Goal: Book appointment/travel/reservation

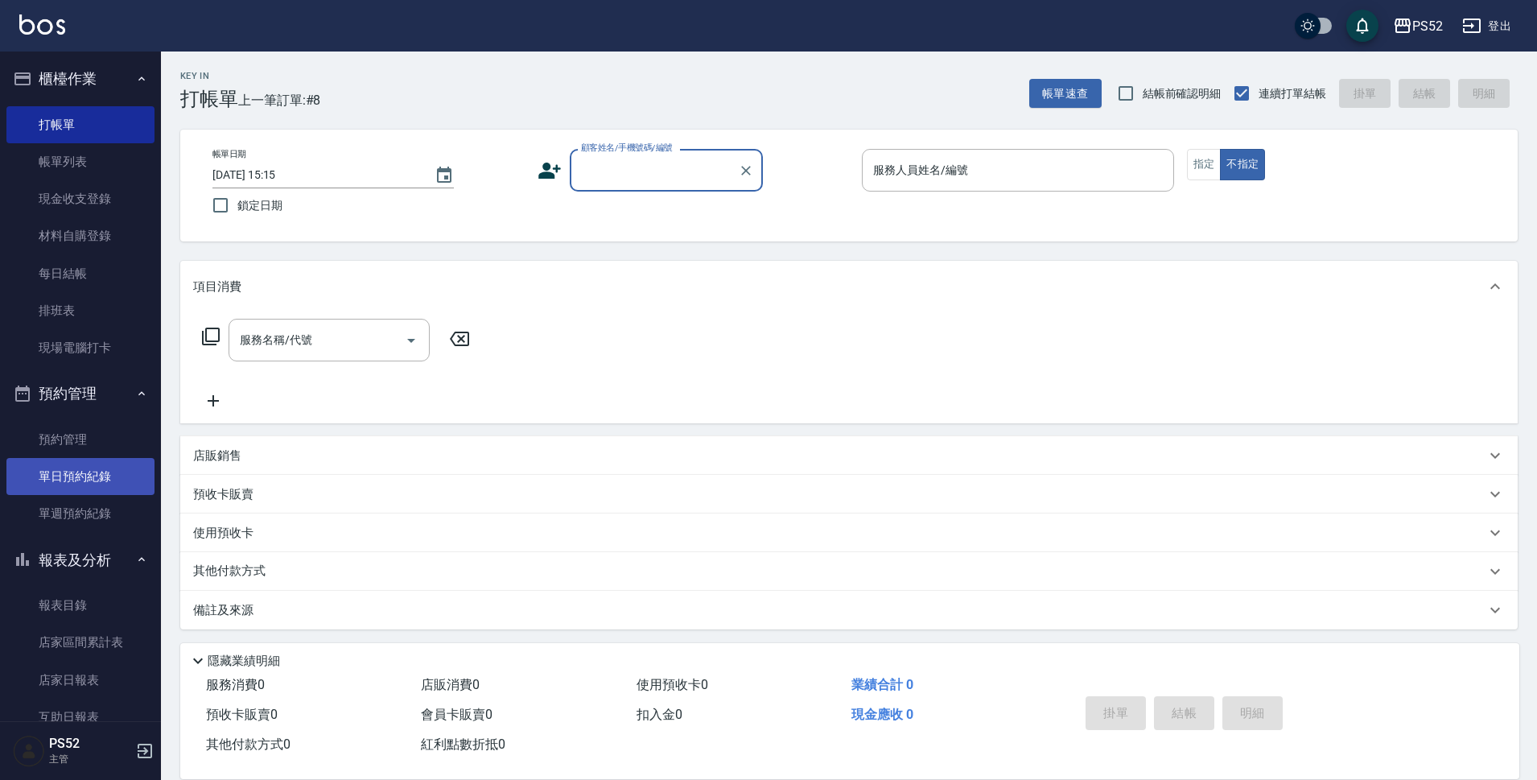
click at [93, 479] on link "單日預約紀錄" at bounding box center [80, 476] width 148 height 37
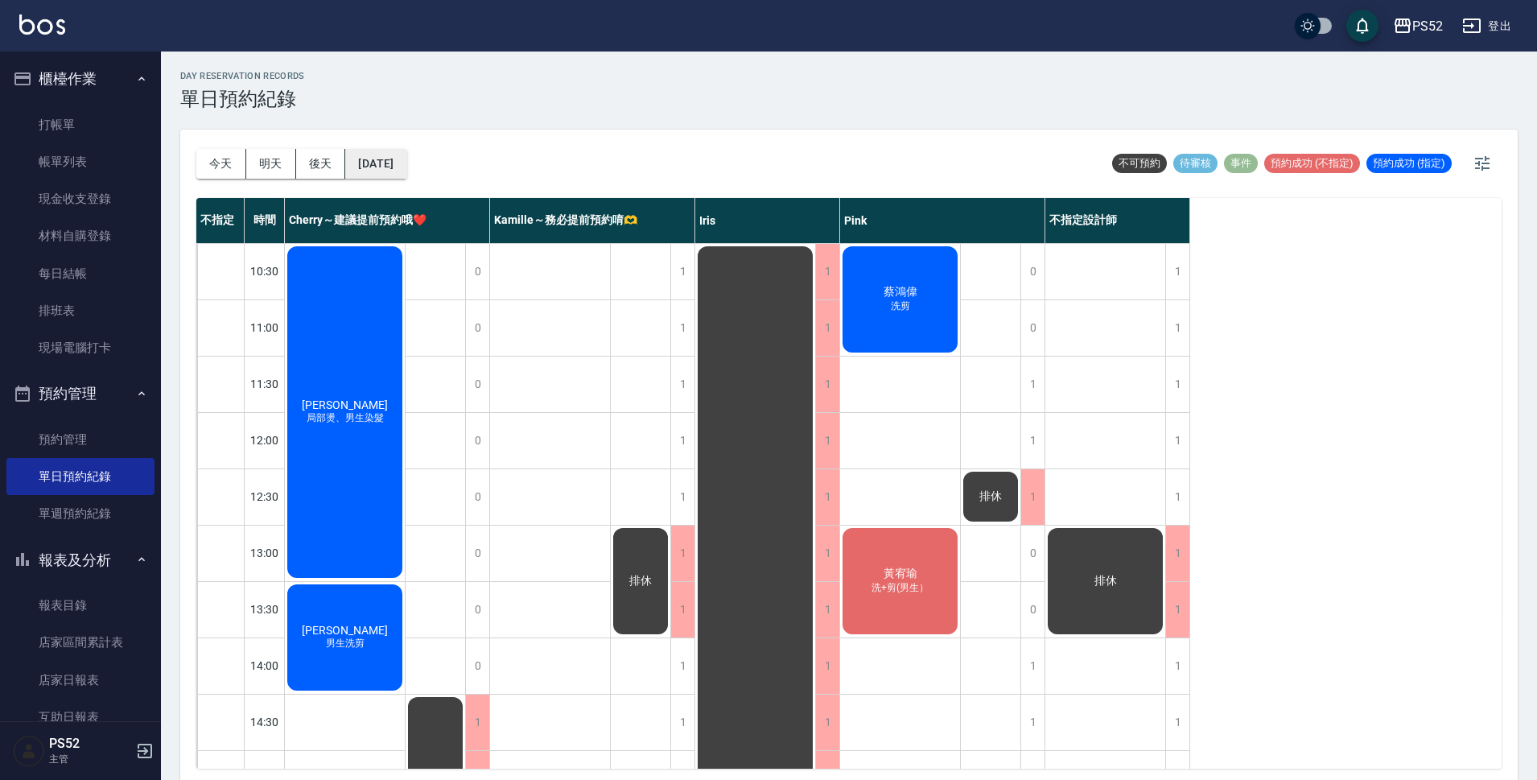
click at [379, 167] on button "[DATE]" at bounding box center [375, 164] width 61 height 30
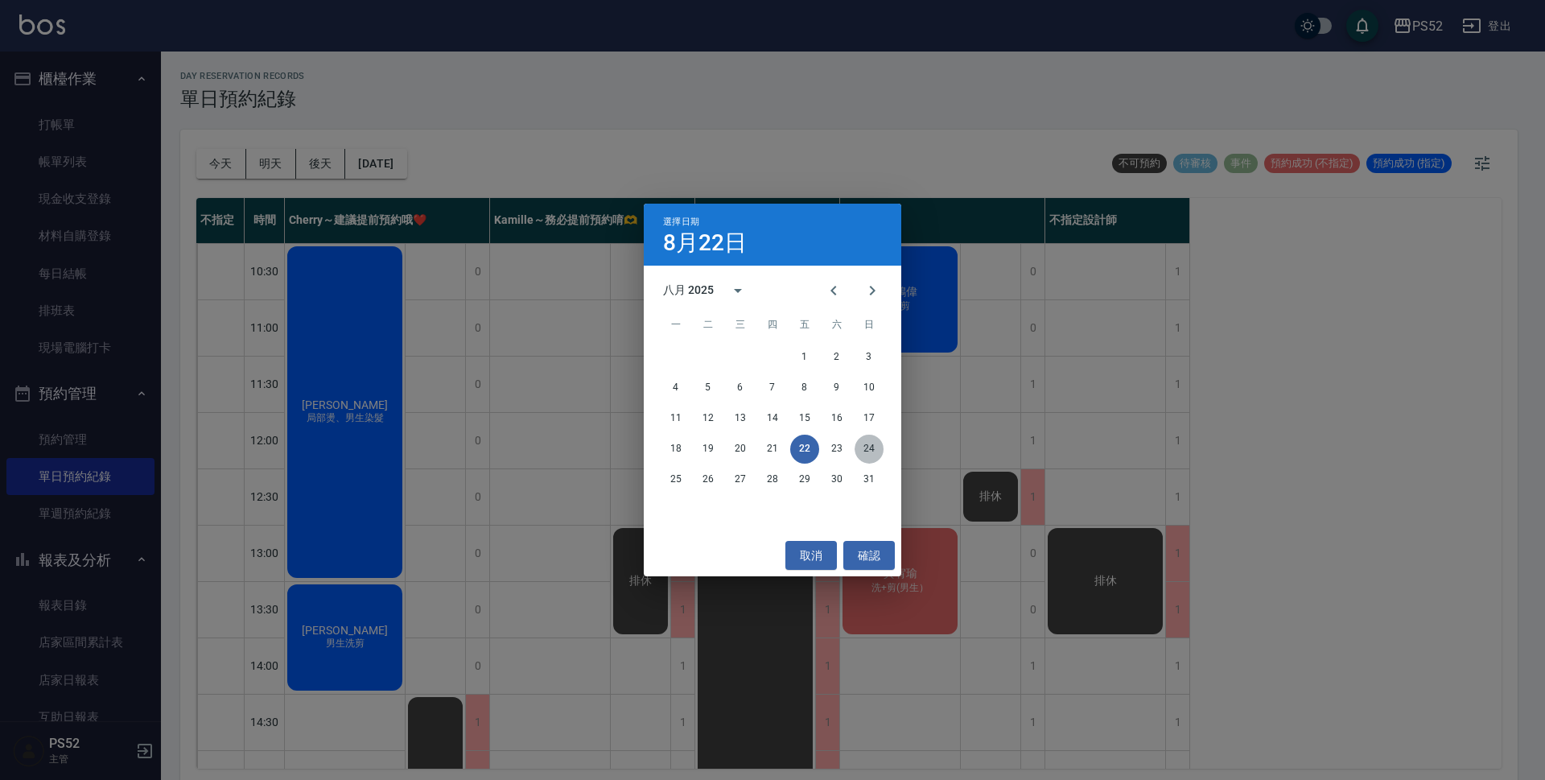
click at [875, 447] on button "24" at bounding box center [868, 448] width 29 height 29
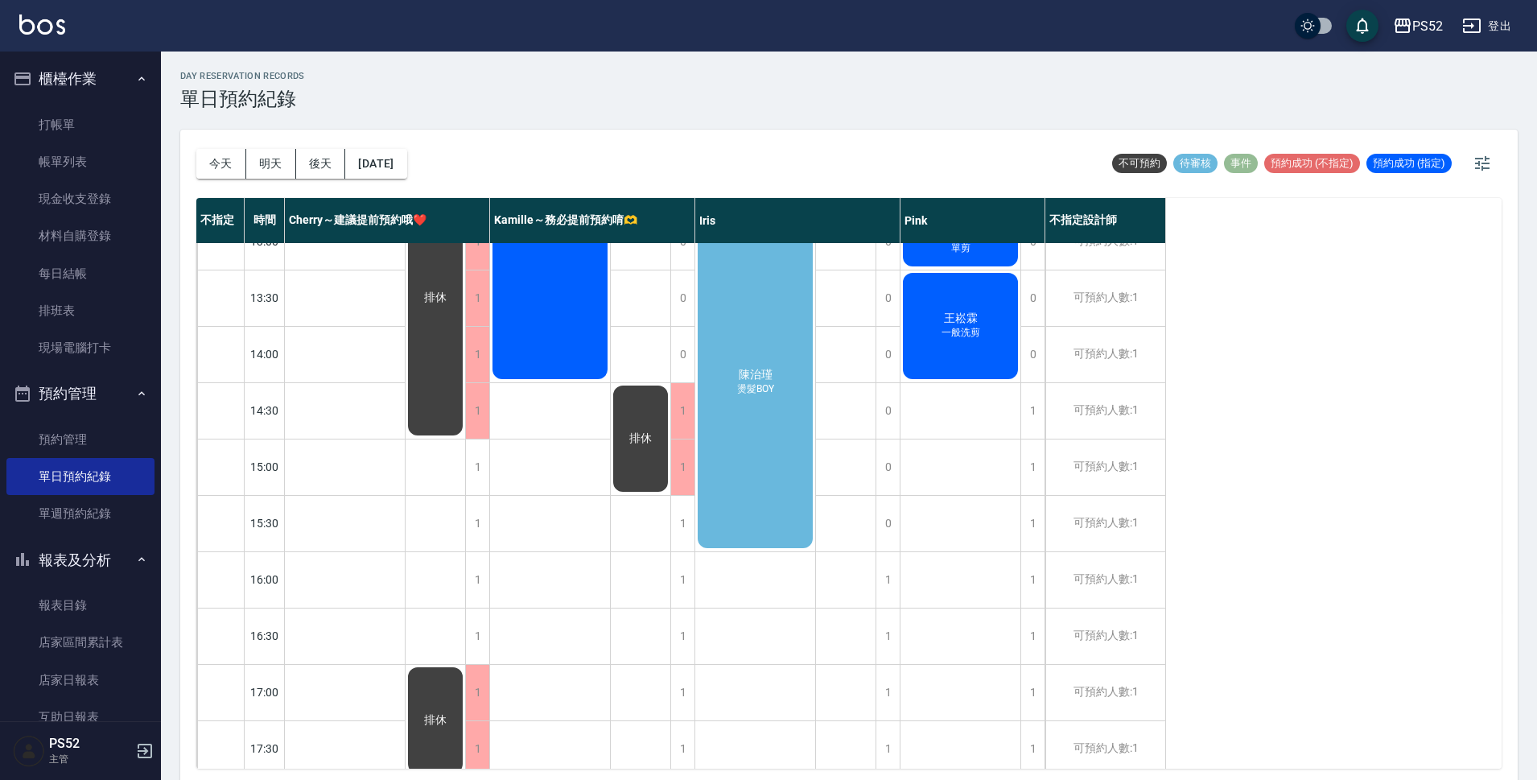
scroll to position [322, 0]
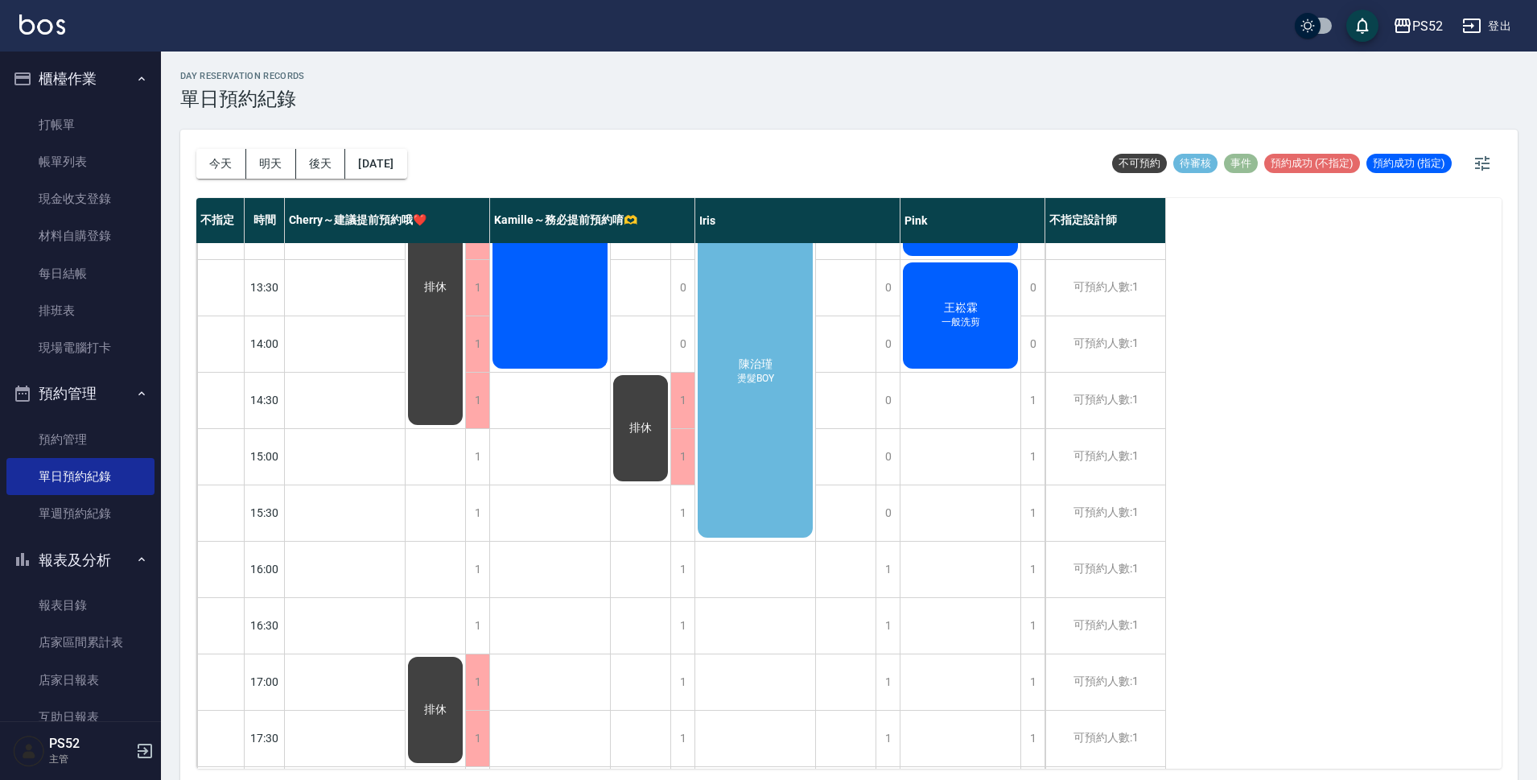
click at [405, 146] on div "[PERSON_NAME] 燙髮BOY" at bounding box center [345, 34] width 120 height 224
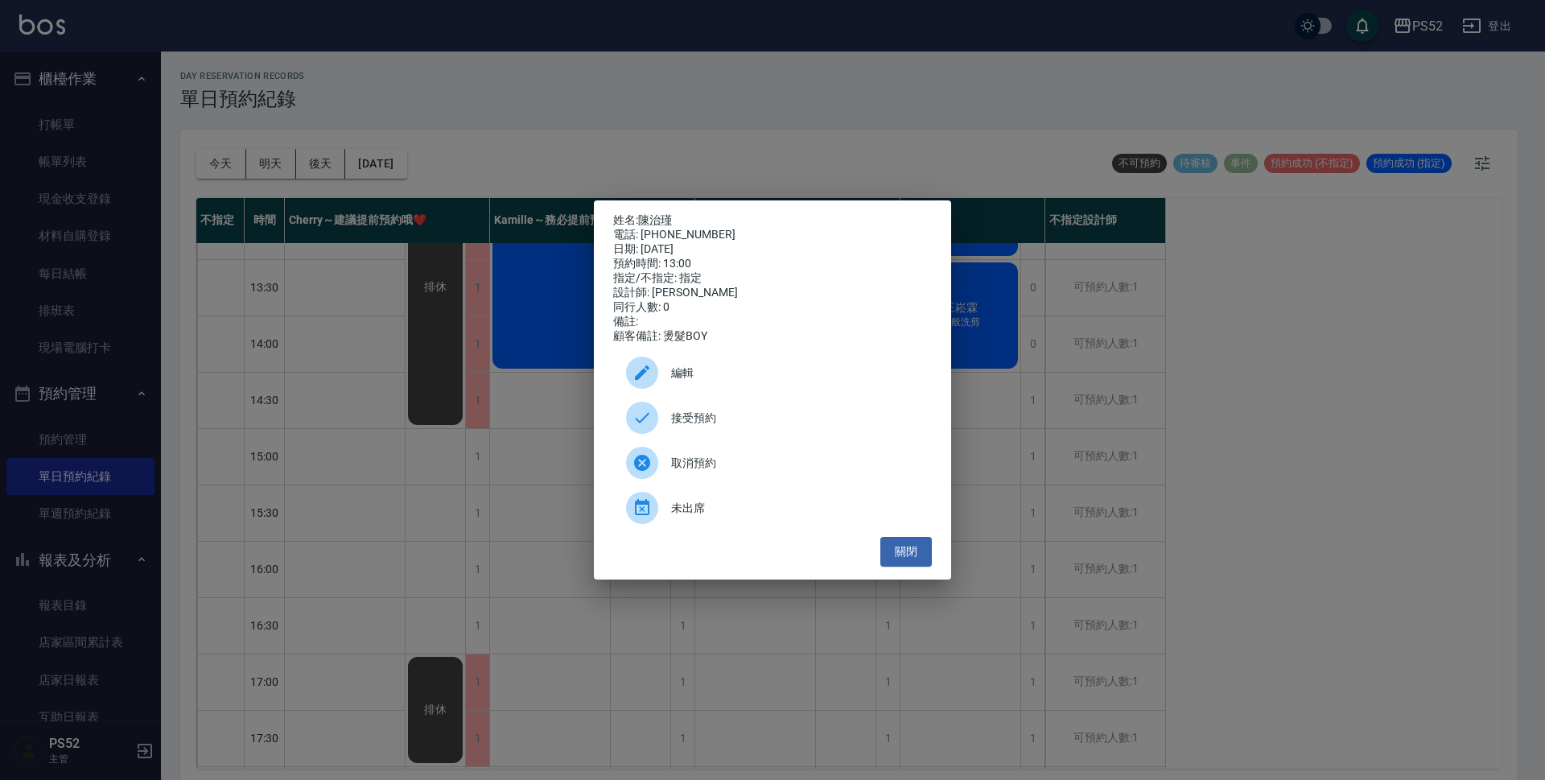
click at [693, 426] on span "接受預約" at bounding box center [795, 418] width 248 height 17
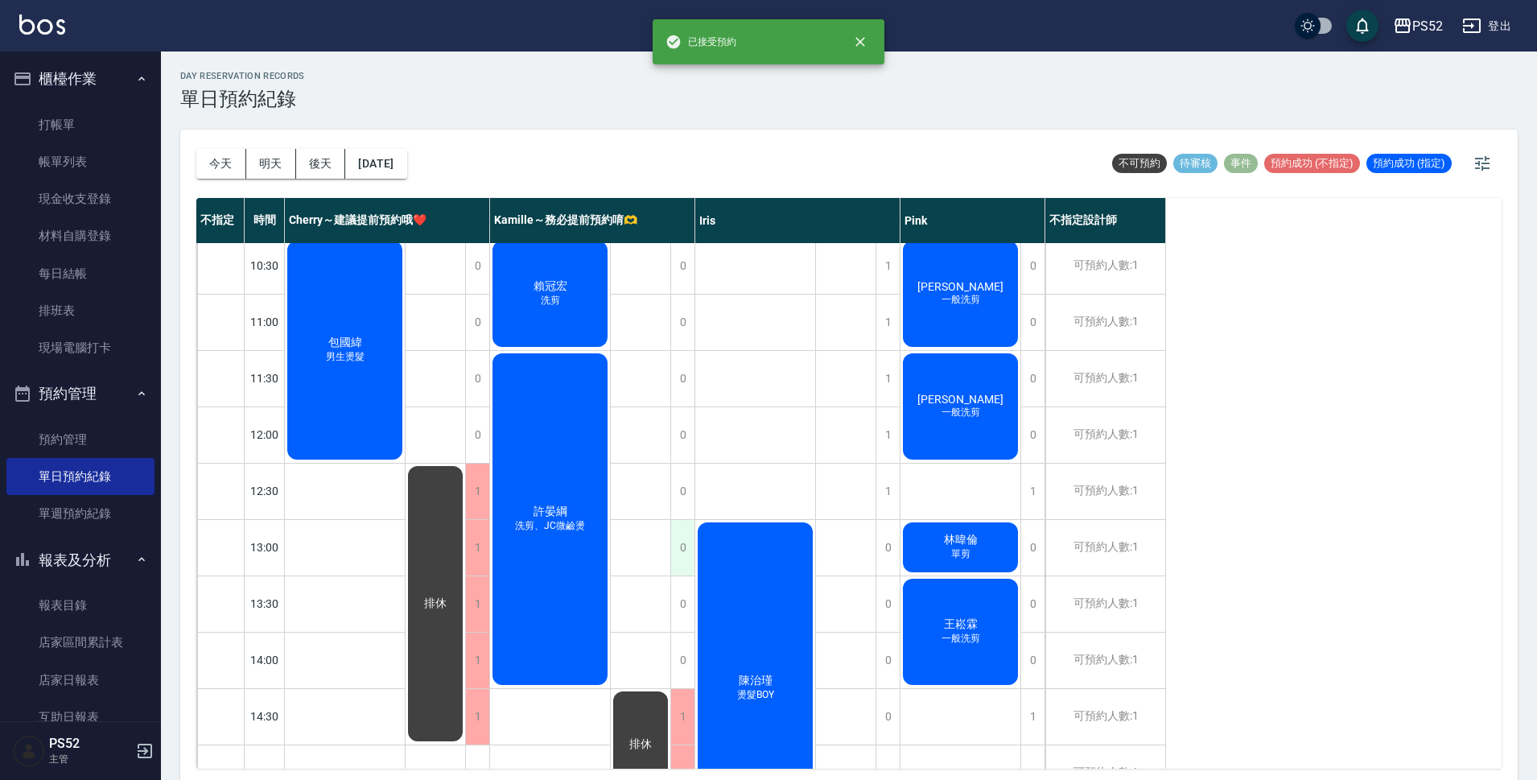
scroll to position [0, 0]
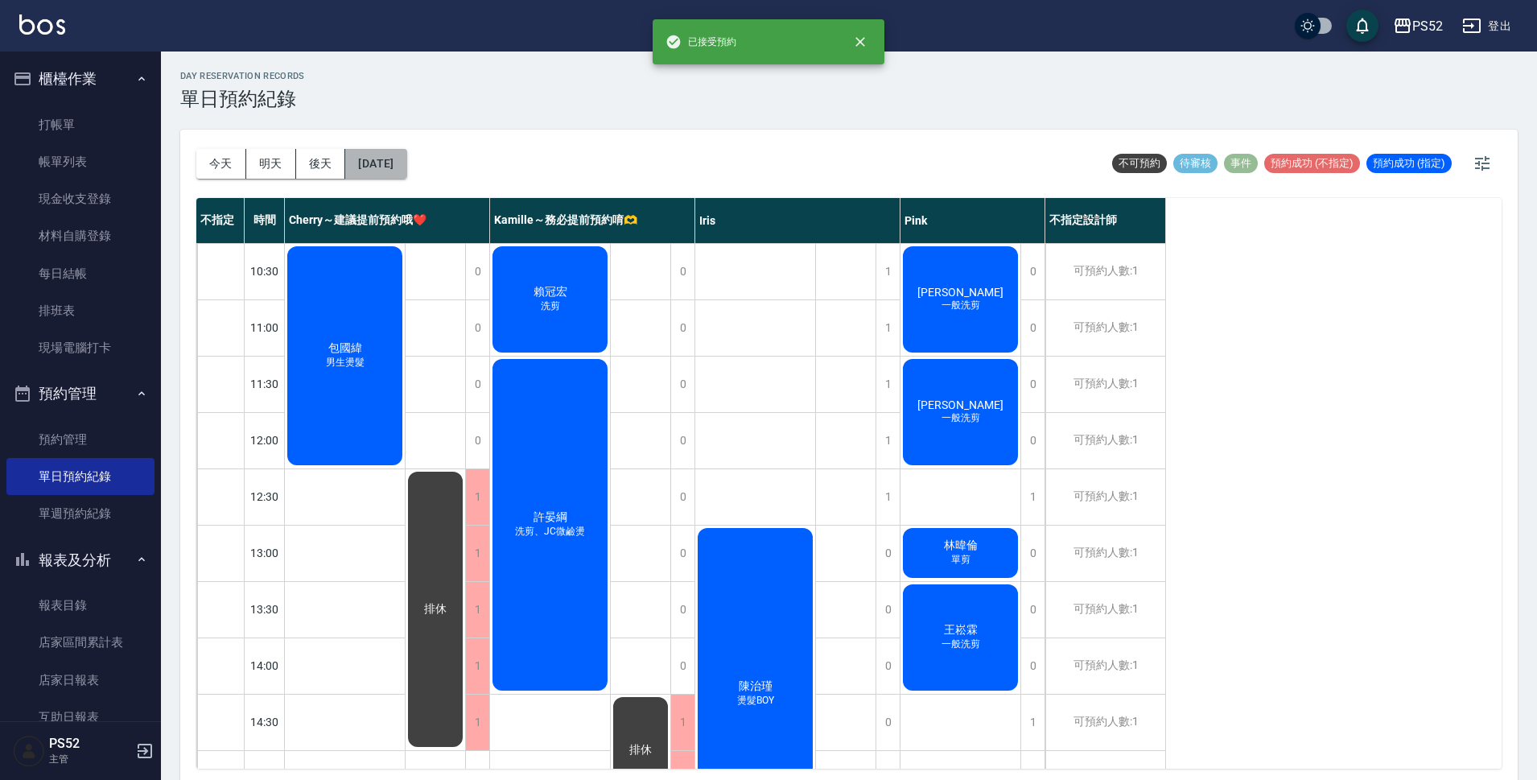
click at [402, 168] on button "[DATE]" at bounding box center [375, 164] width 61 height 30
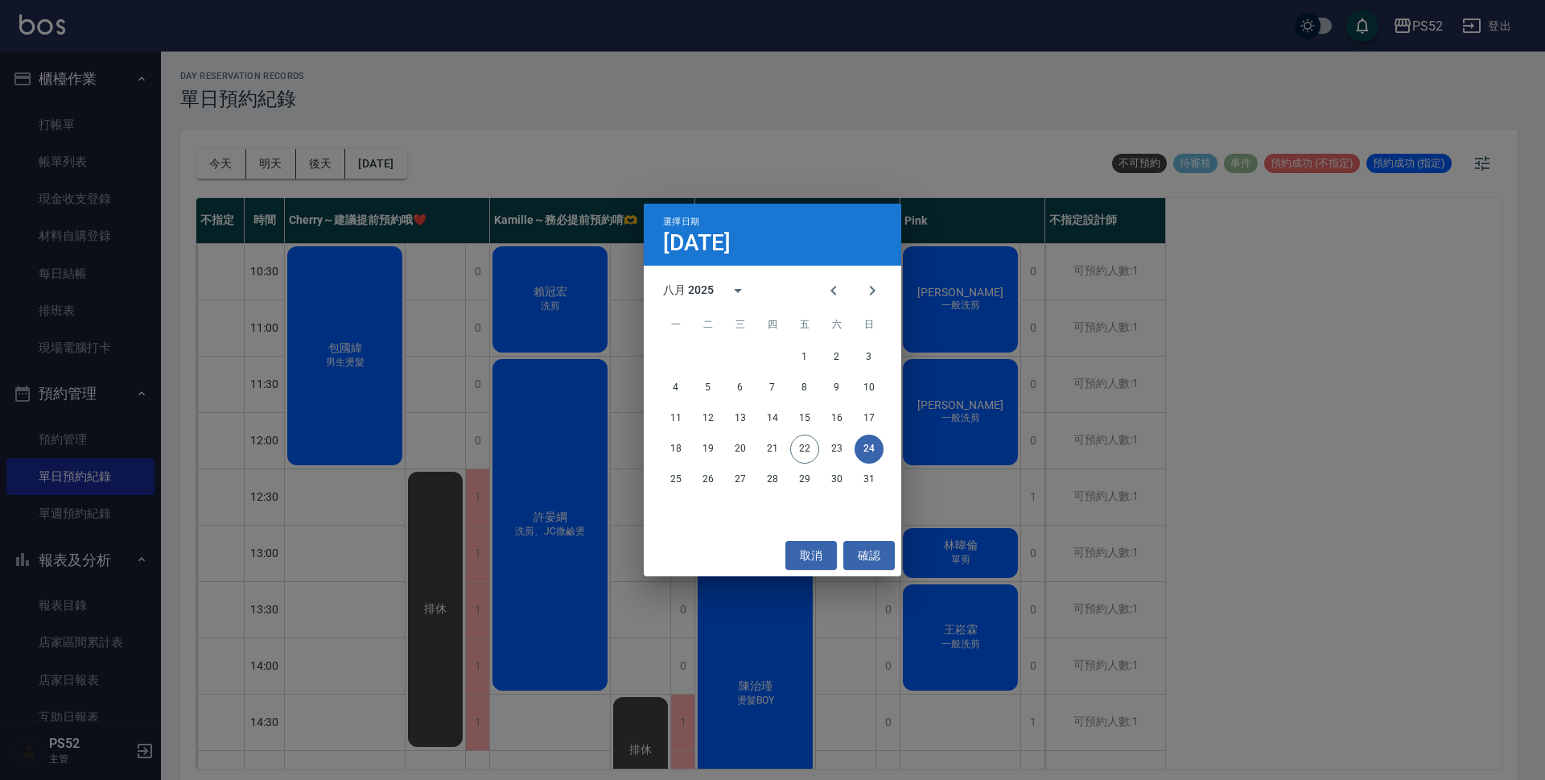
click at [878, 449] on button "24" at bounding box center [868, 448] width 29 height 29
click at [875, 558] on button "確認" at bounding box center [868, 556] width 51 height 30
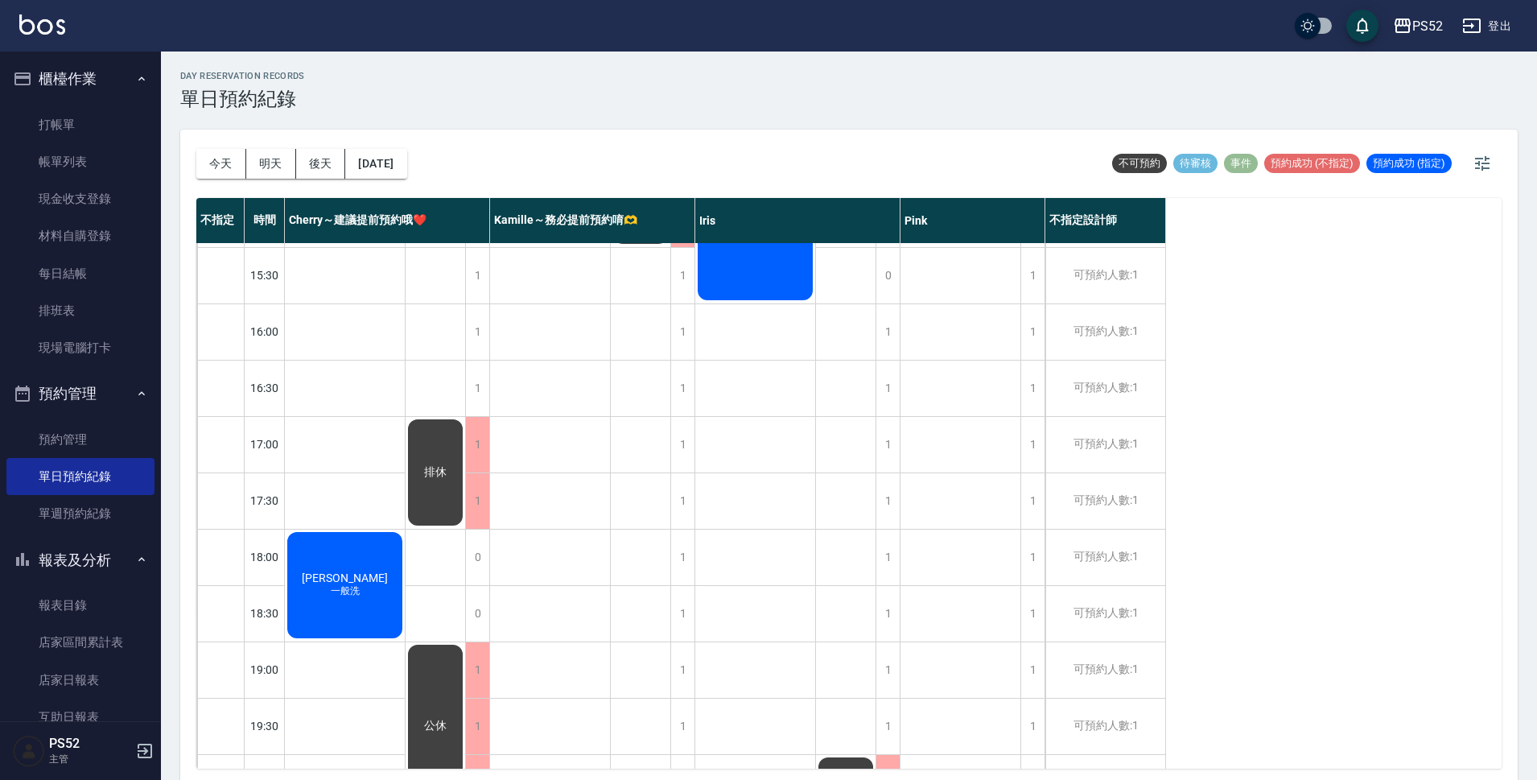
scroll to position [563, 0]
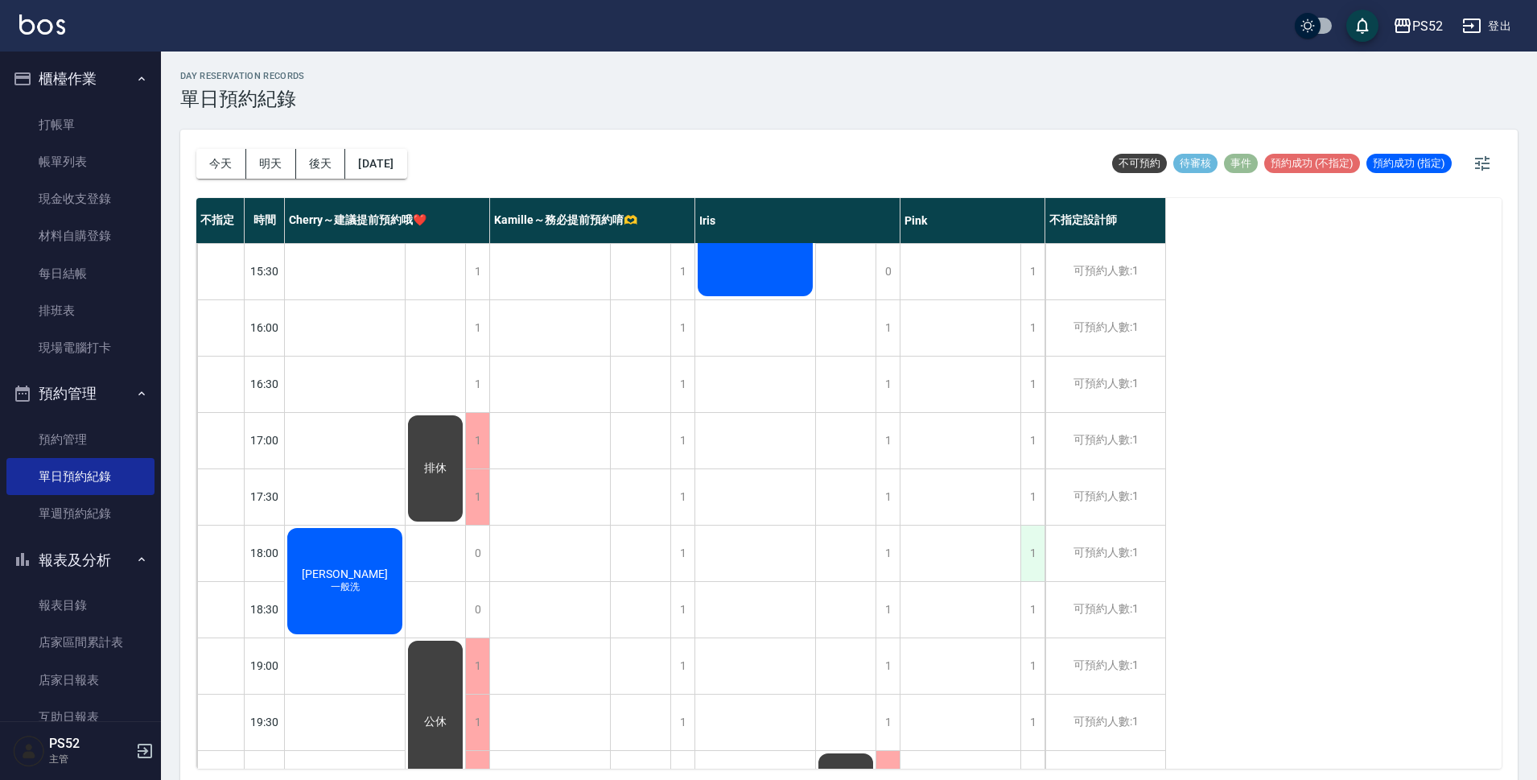
click at [1038, 554] on div "1" at bounding box center [1032, 553] width 24 height 56
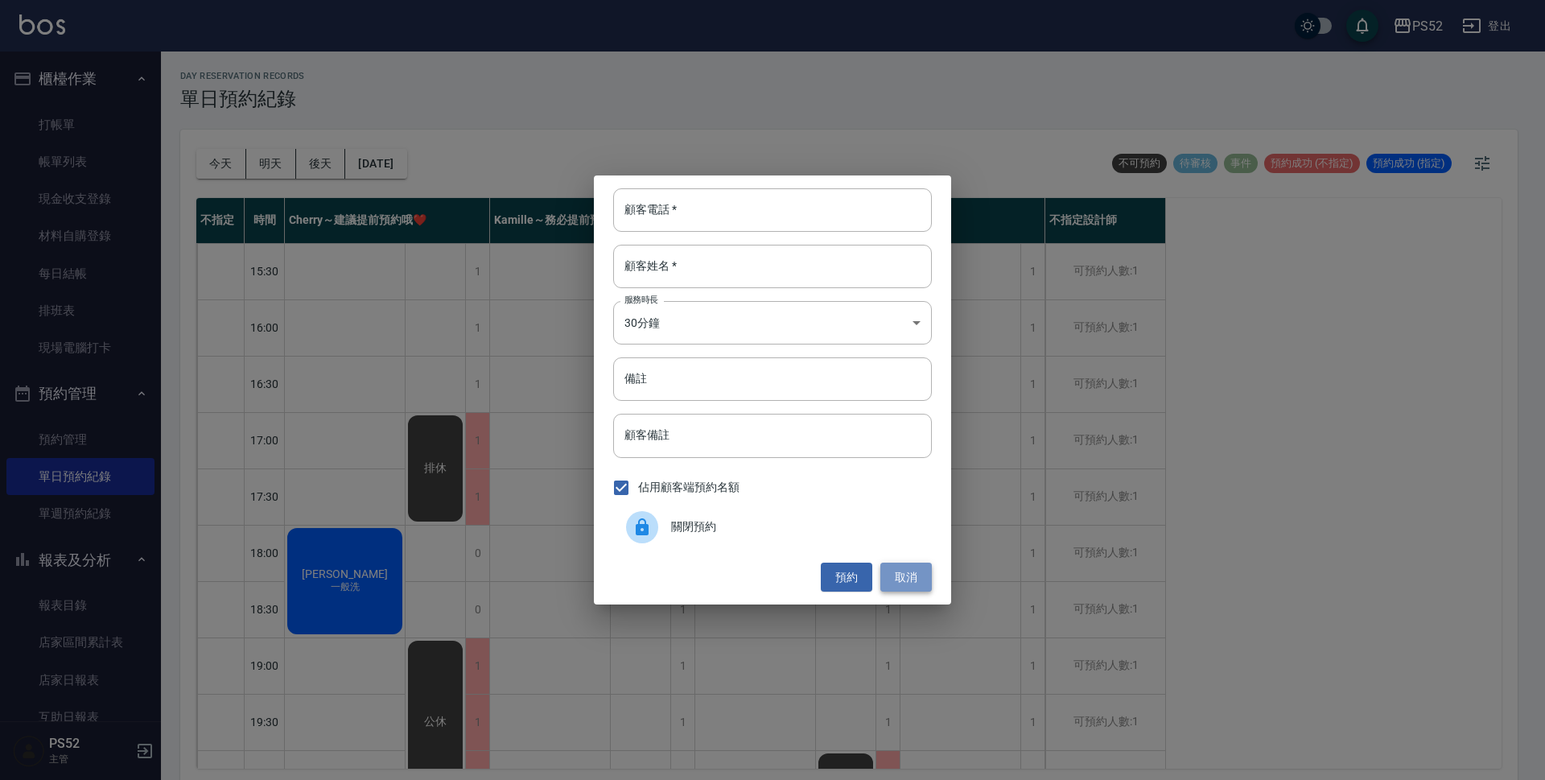
click at [891, 566] on button "取消" at bounding box center [905, 577] width 51 height 30
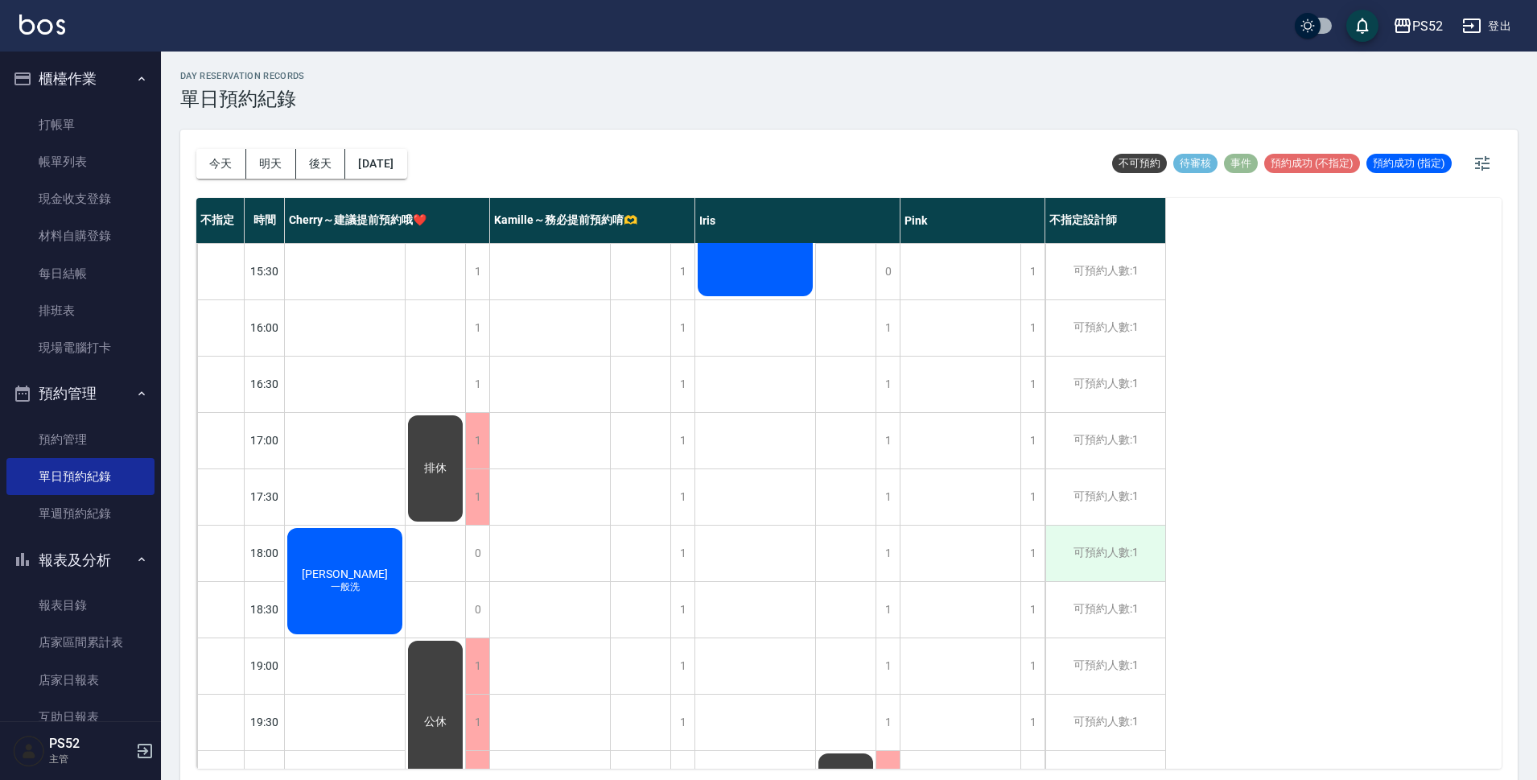
click at [1091, 550] on div "可預約人數:1" at bounding box center [1105, 553] width 120 height 56
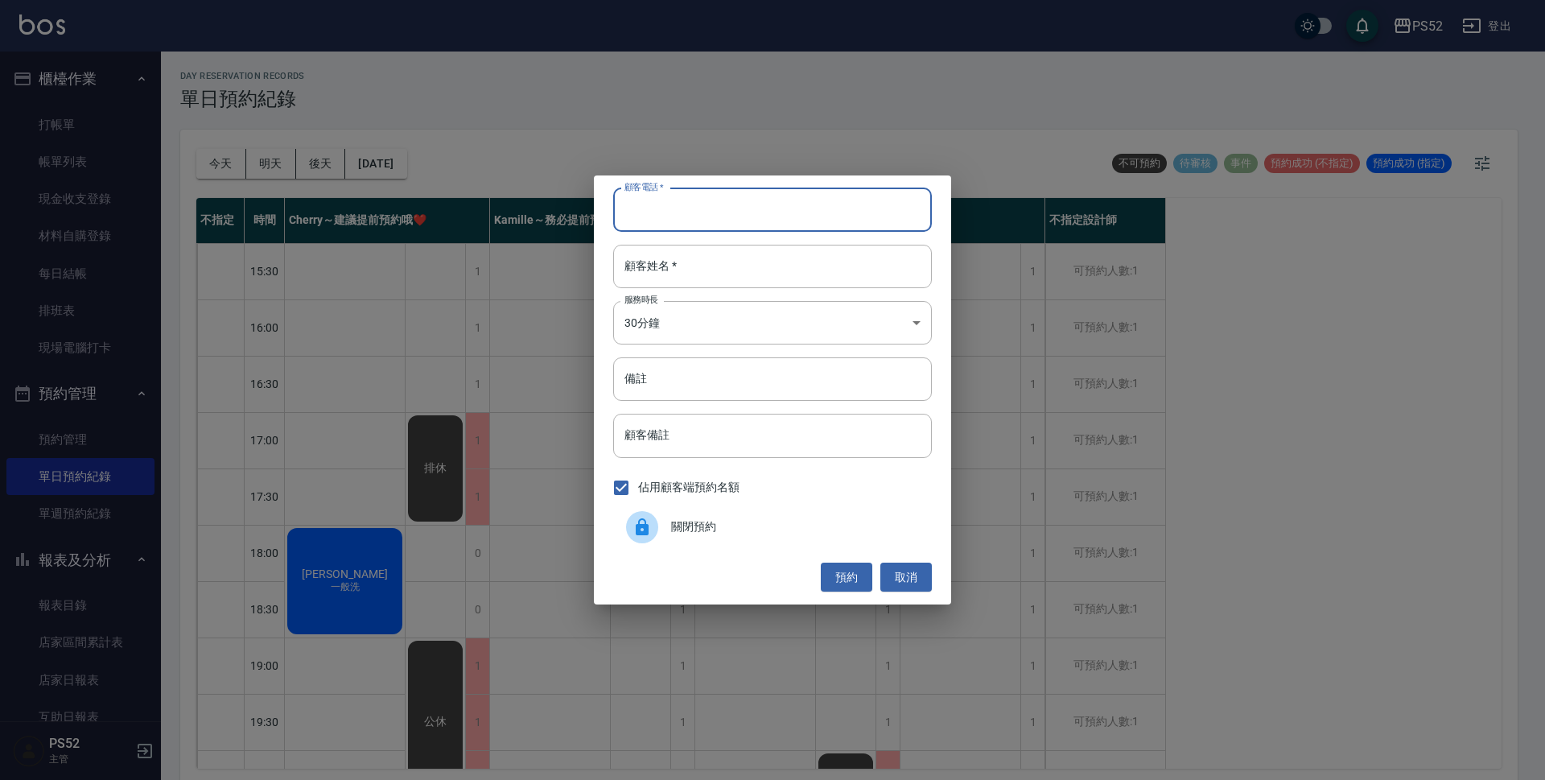
click at [739, 223] on input "顧客電話   *" at bounding box center [772, 209] width 319 height 43
click at [908, 571] on button "取消" at bounding box center [905, 577] width 51 height 30
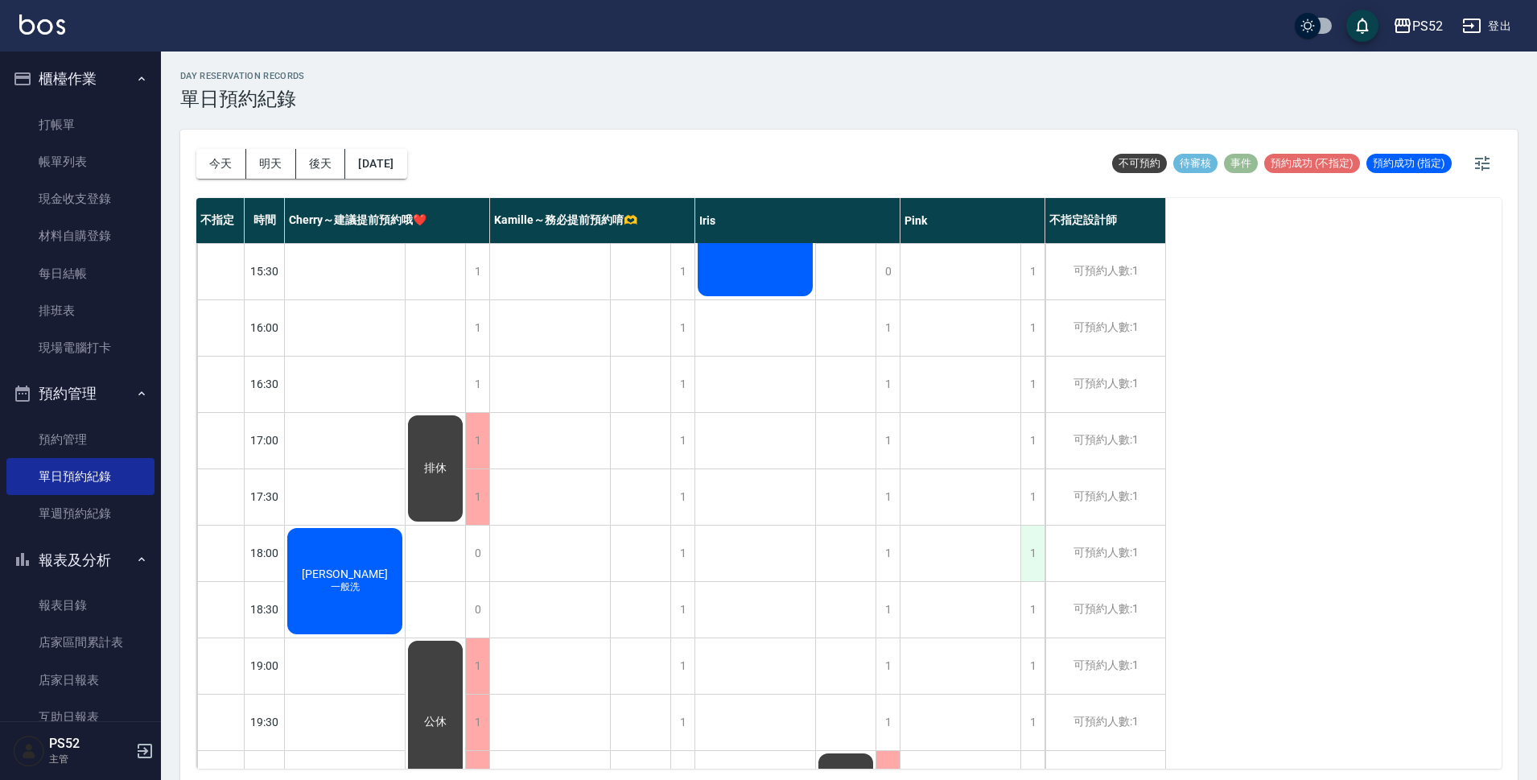
click at [1032, 555] on div "1" at bounding box center [1032, 553] width 24 height 56
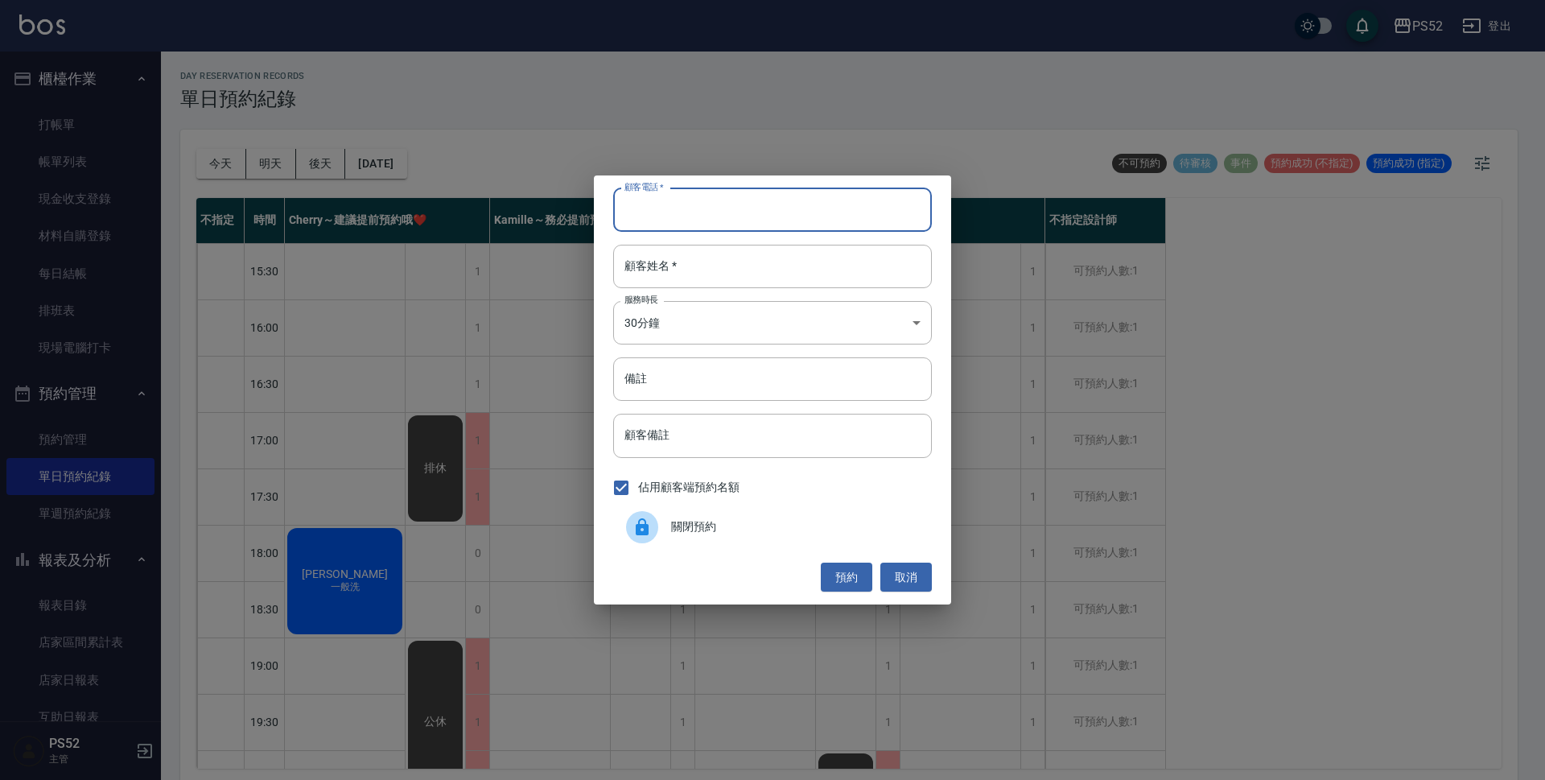
click at [767, 228] on input "顧客電話   *" at bounding box center [772, 209] width 319 height 43
drag, startPoint x: 765, startPoint y: 212, endPoint x: 746, endPoint y: 212, distance: 19.3
click at [746, 212] on input "0965000051" at bounding box center [772, 209] width 319 height 43
type input "0965000051"
click at [744, 280] on input "顧客姓名   *" at bounding box center [772, 266] width 319 height 43
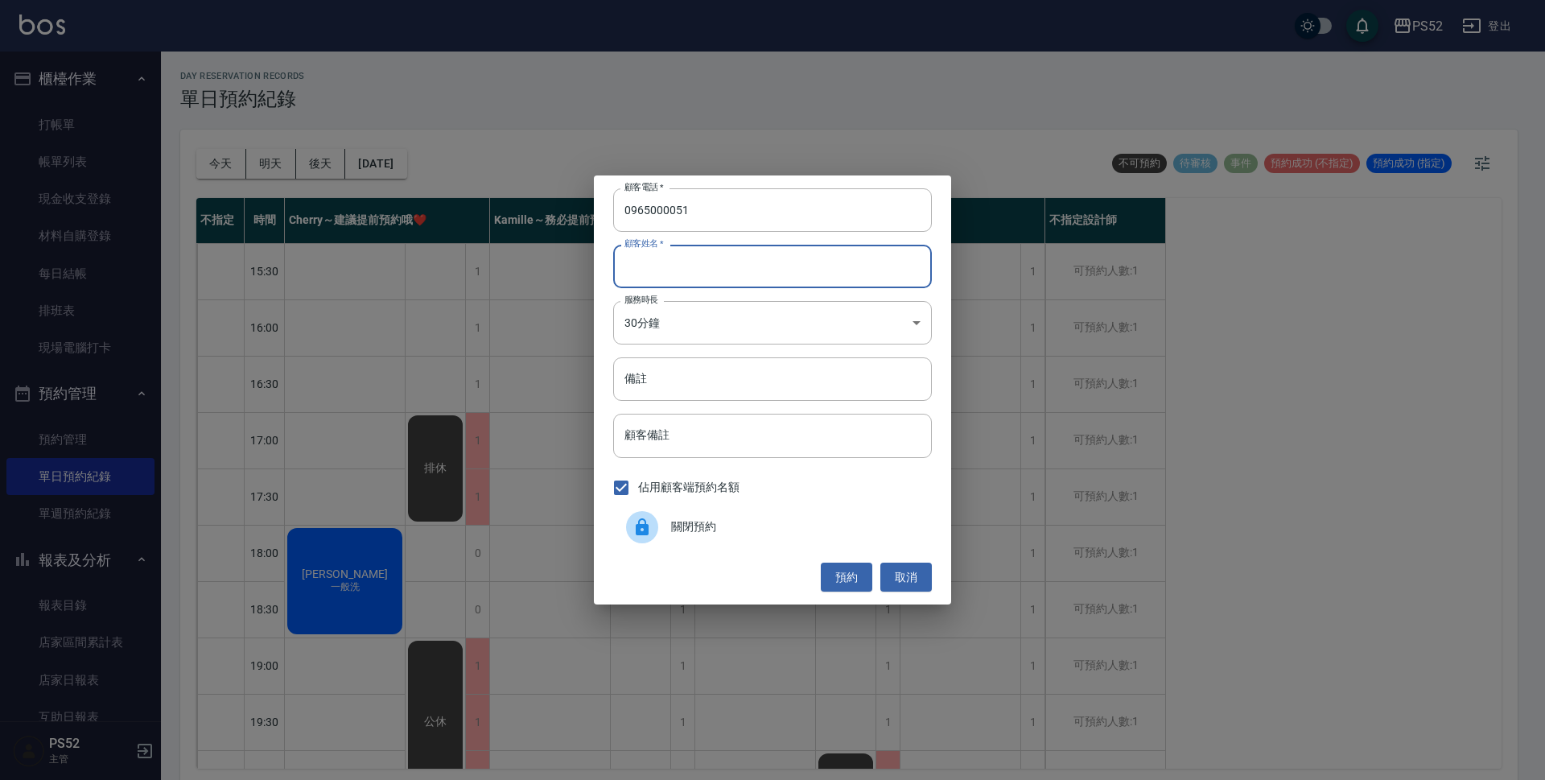
type input "＿"
type input "吳"
click at [737, 314] on body "PS52 登出 櫃檯作業 打帳單 帳單列表 現金收支登錄 材料自購登錄 每日結帳 排班表 現場電腦打卡 預約管理 預約管理 單日預約紀錄 單週預約紀錄 報表及…" at bounding box center [772, 392] width 1545 height 784
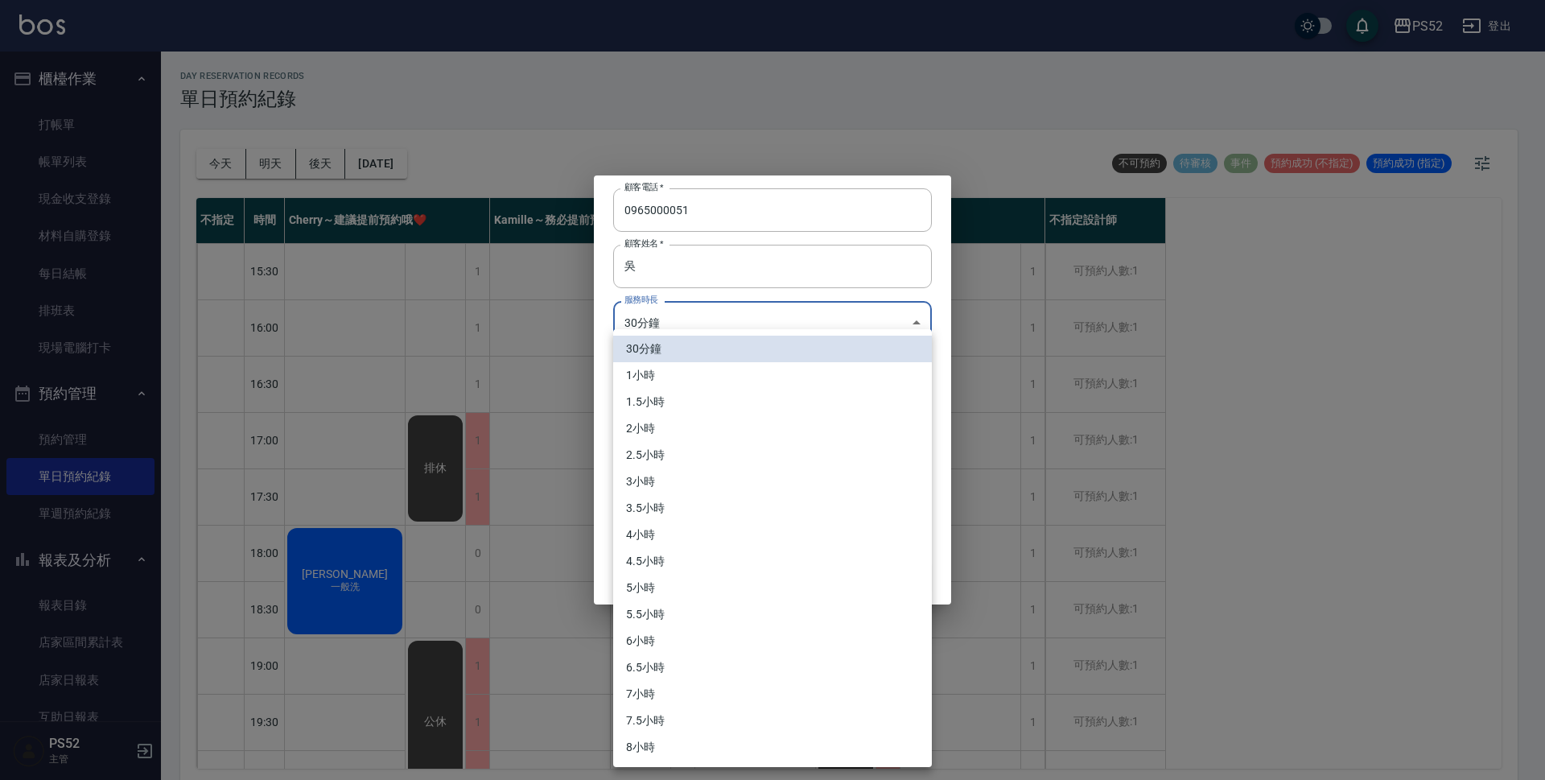
click at [723, 373] on li "1小時" at bounding box center [772, 375] width 319 height 27
type input "2"
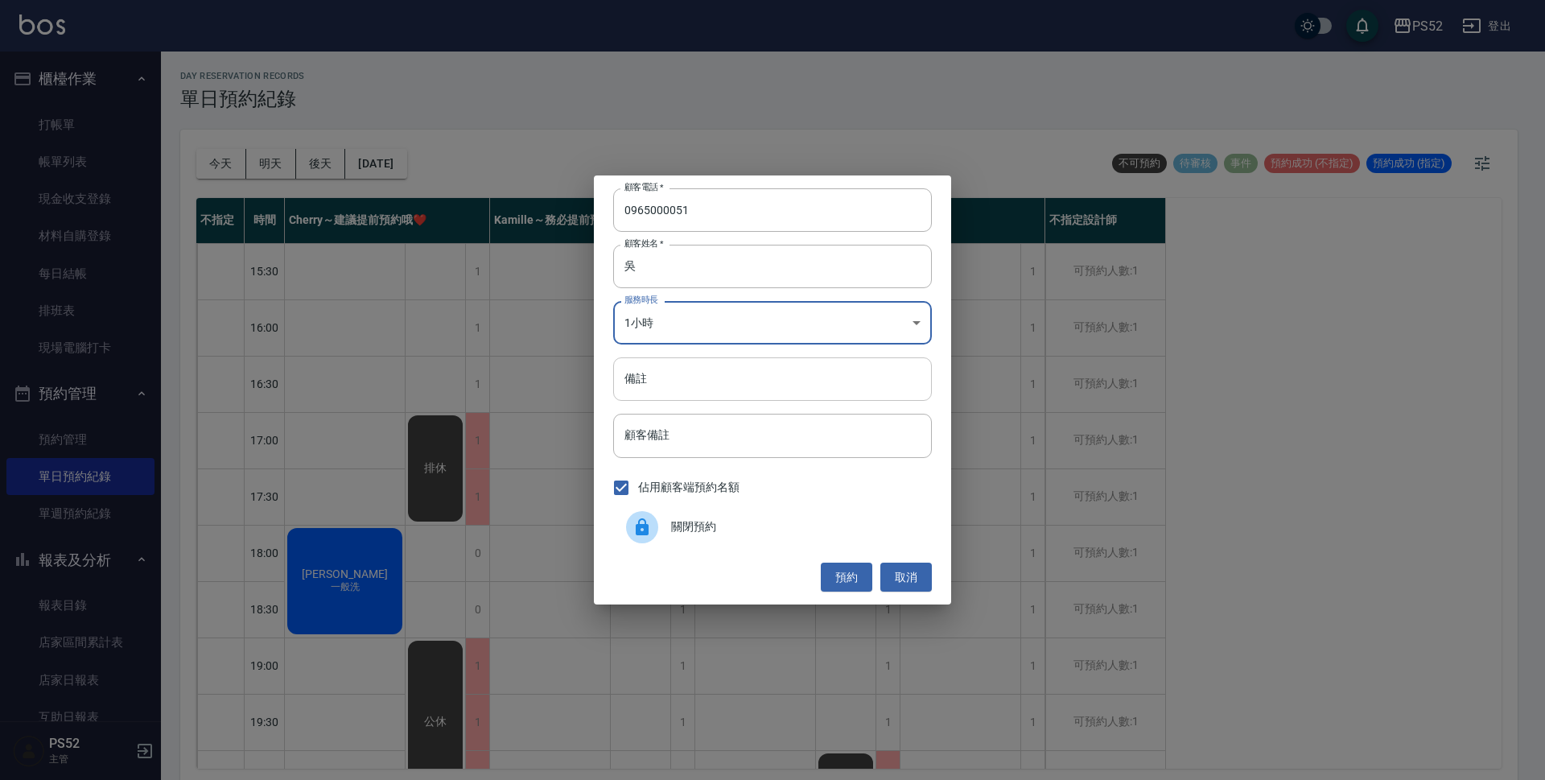
click at [716, 386] on input "備註" at bounding box center [772, 378] width 319 height 43
type input "洗剪"
click at [846, 585] on button "預約" at bounding box center [846, 577] width 51 height 30
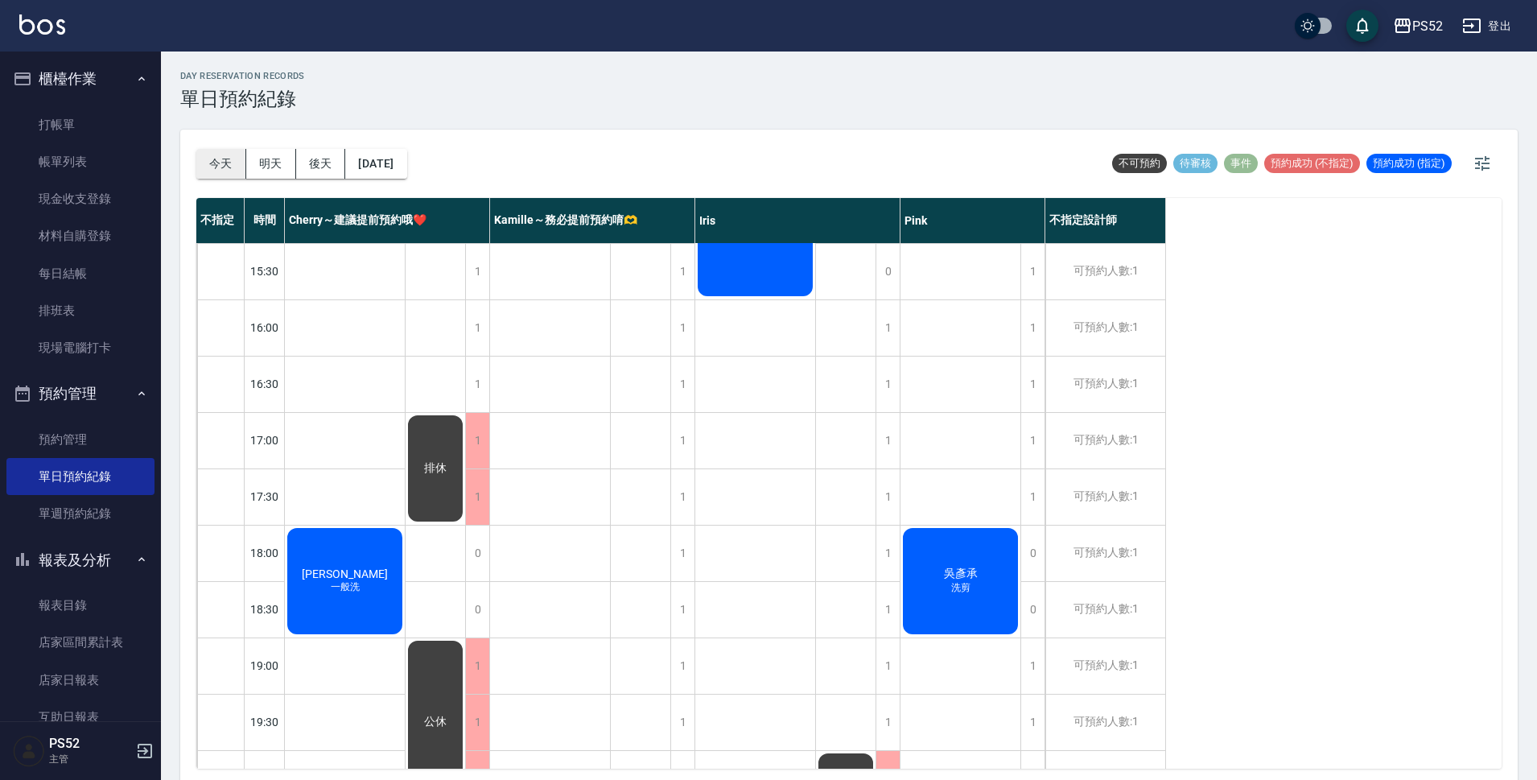
click at [231, 166] on button "今天" at bounding box center [221, 164] width 50 height 30
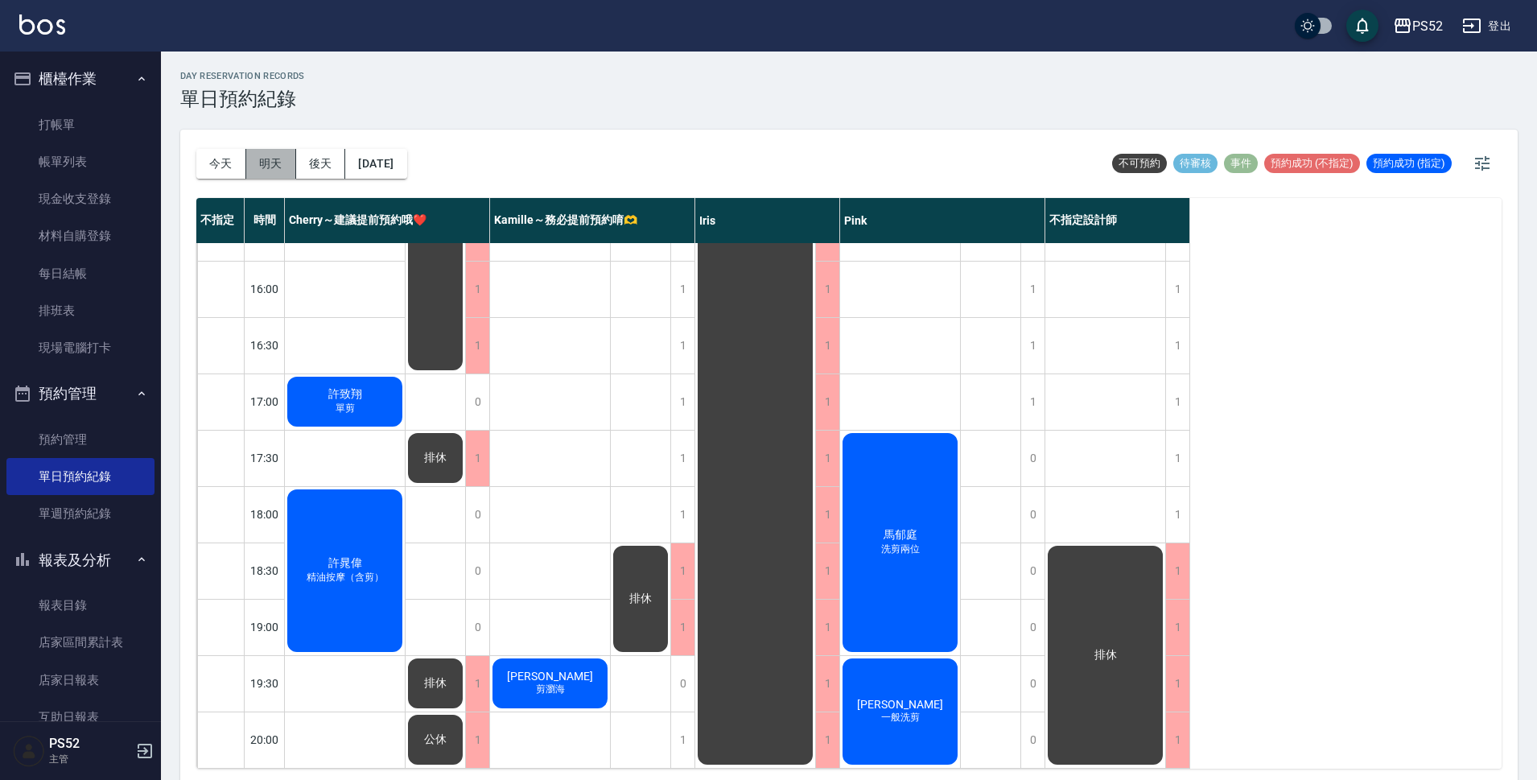
click at [281, 160] on button "明天" at bounding box center [271, 164] width 50 height 30
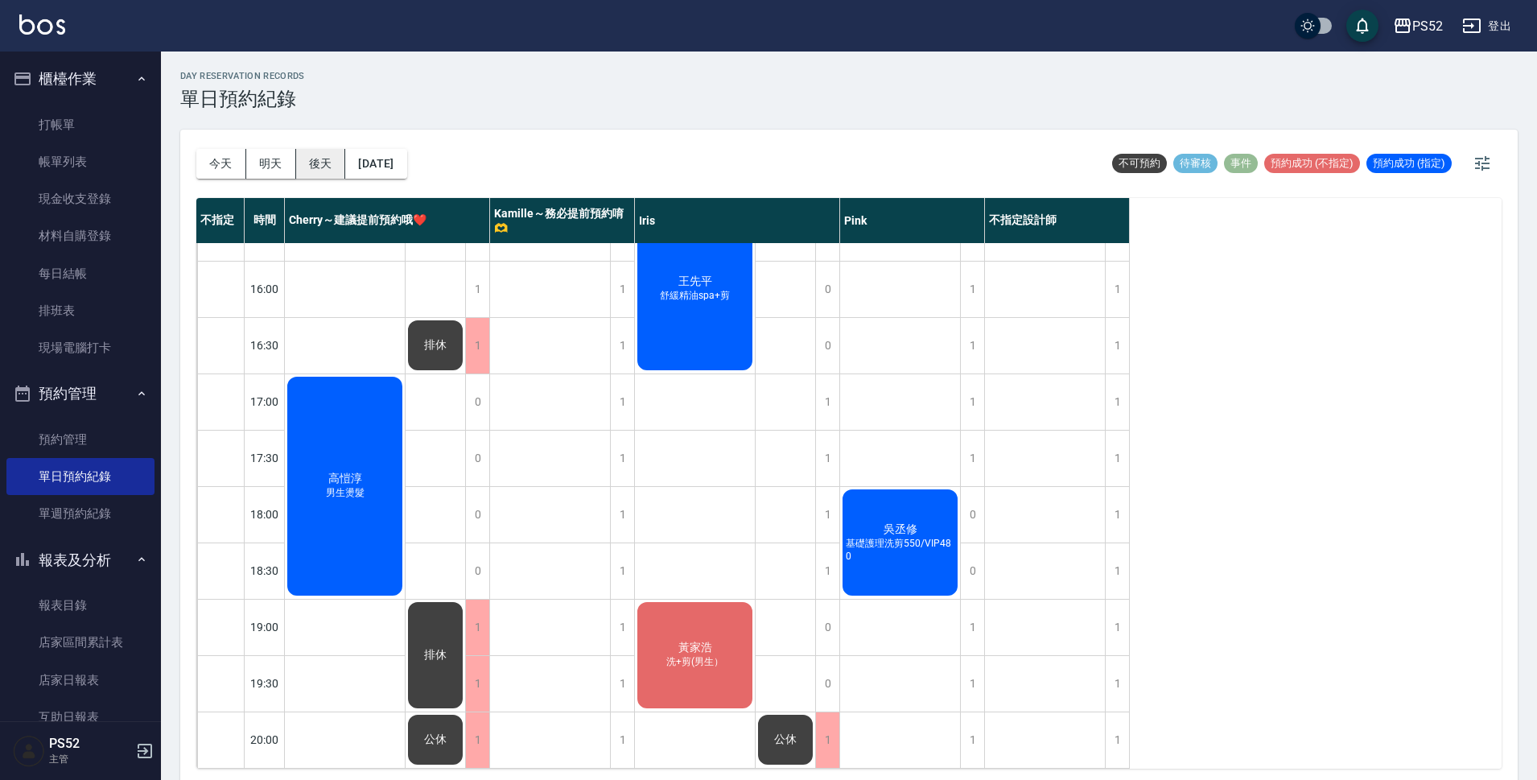
click at [310, 162] on button "後天" at bounding box center [321, 164] width 50 height 30
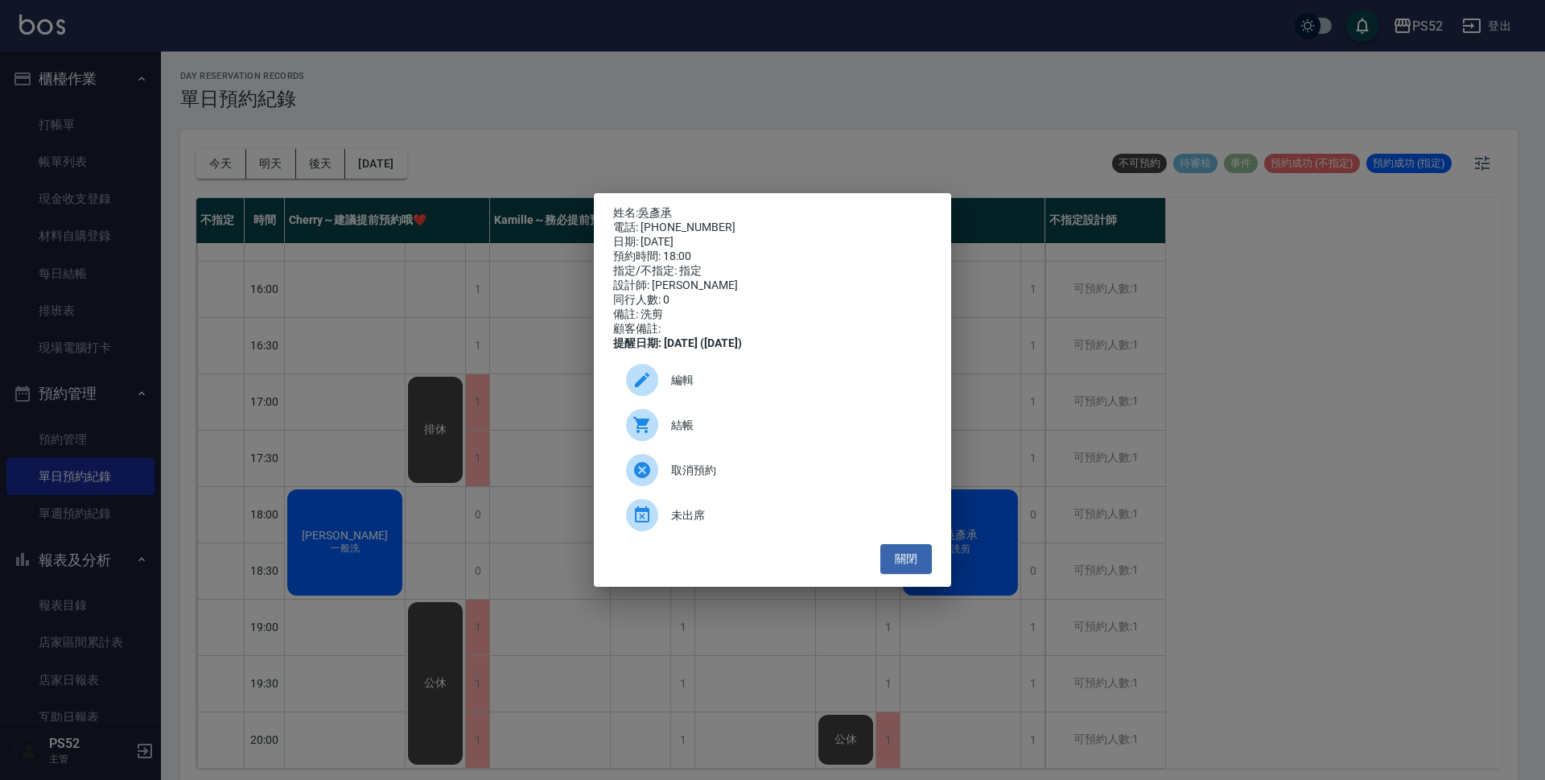
click at [657, 381] on div at bounding box center [642, 380] width 32 height 32
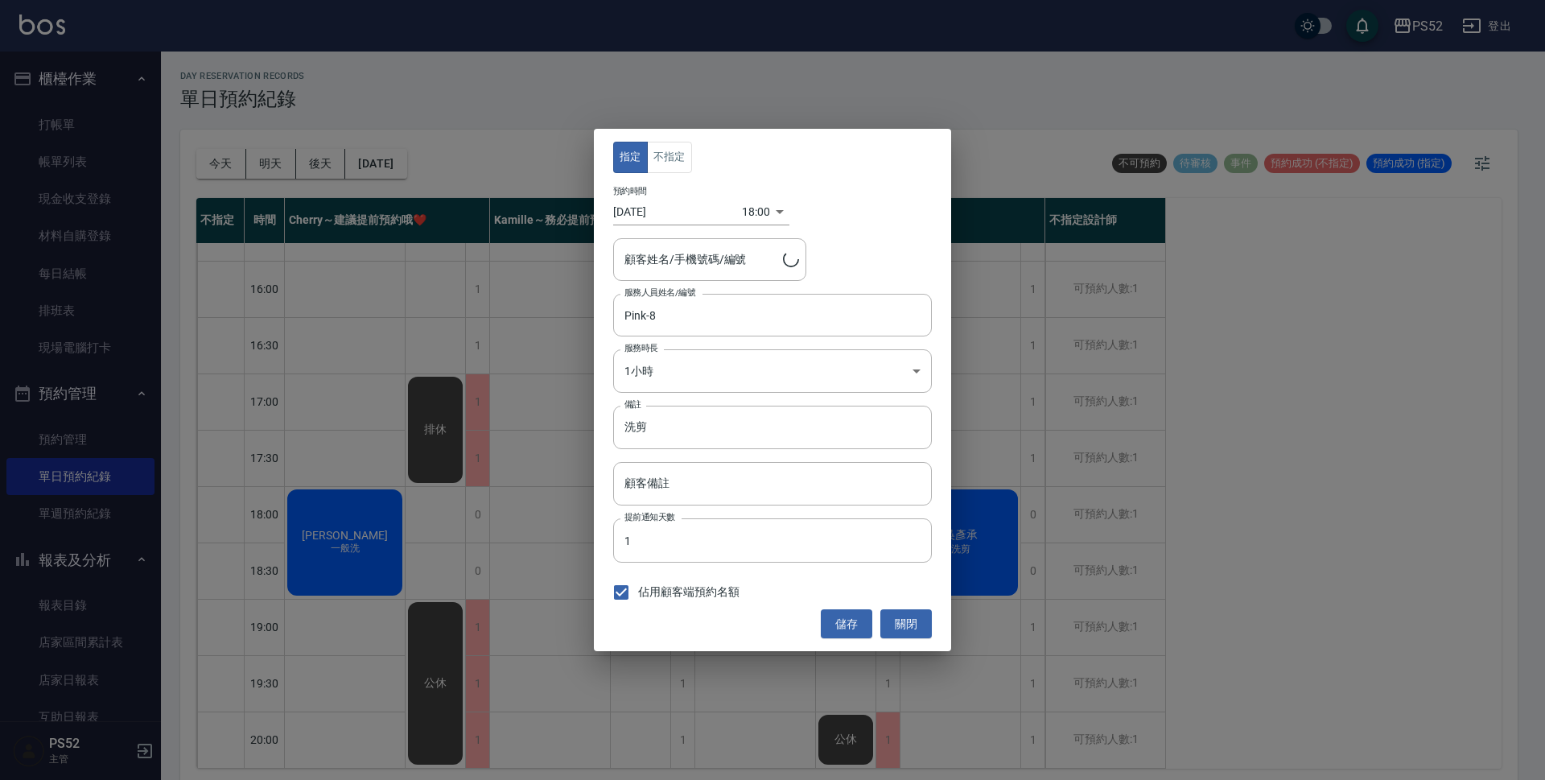
type input "[PERSON_NAME]/0965000051/B0983570687"
click at [677, 167] on button "不指定" at bounding box center [669, 157] width 45 height 31
click at [842, 615] on button "儲存" at bounding box center [846, 624] width 51 height 30
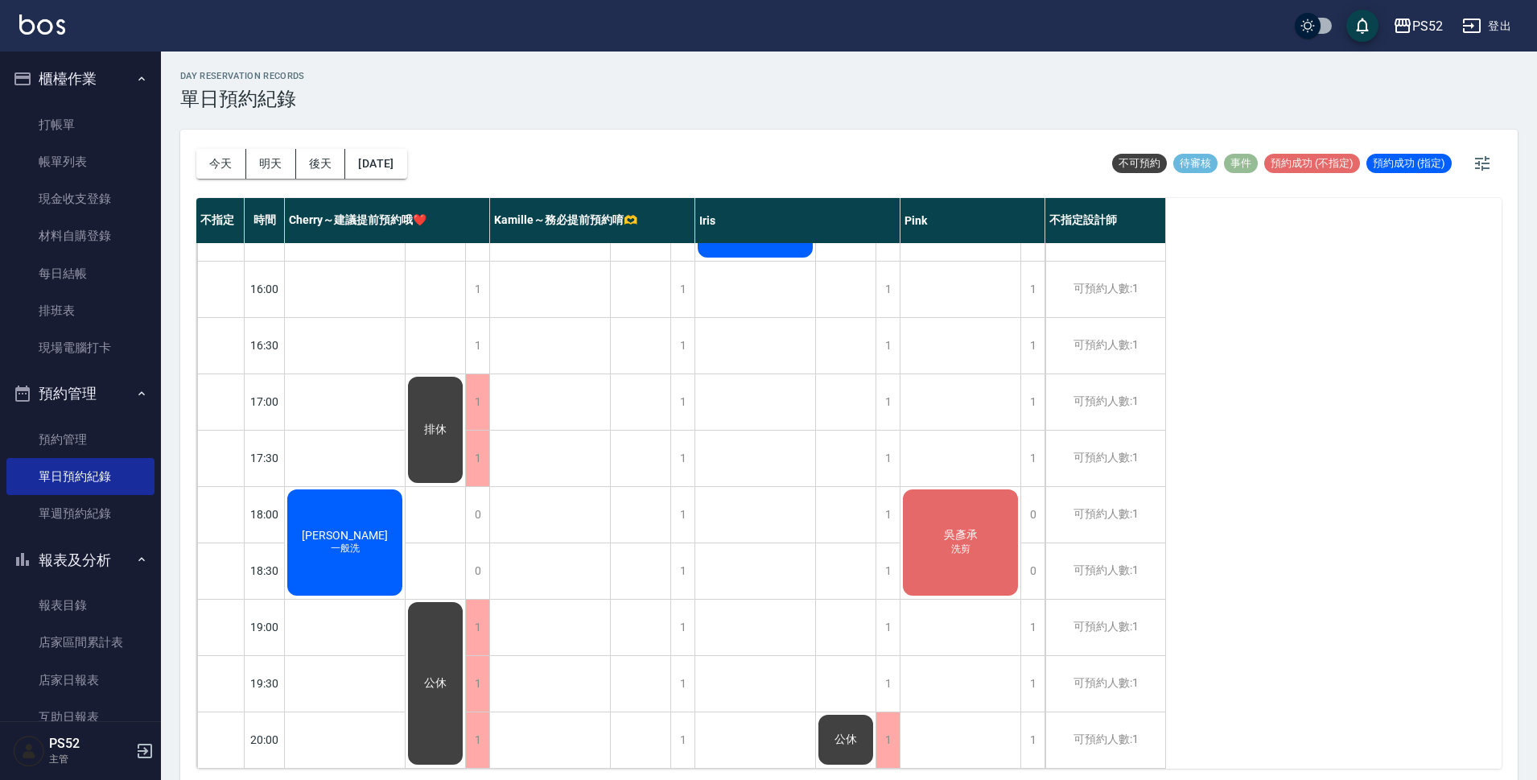
scroll to position [615, 0]
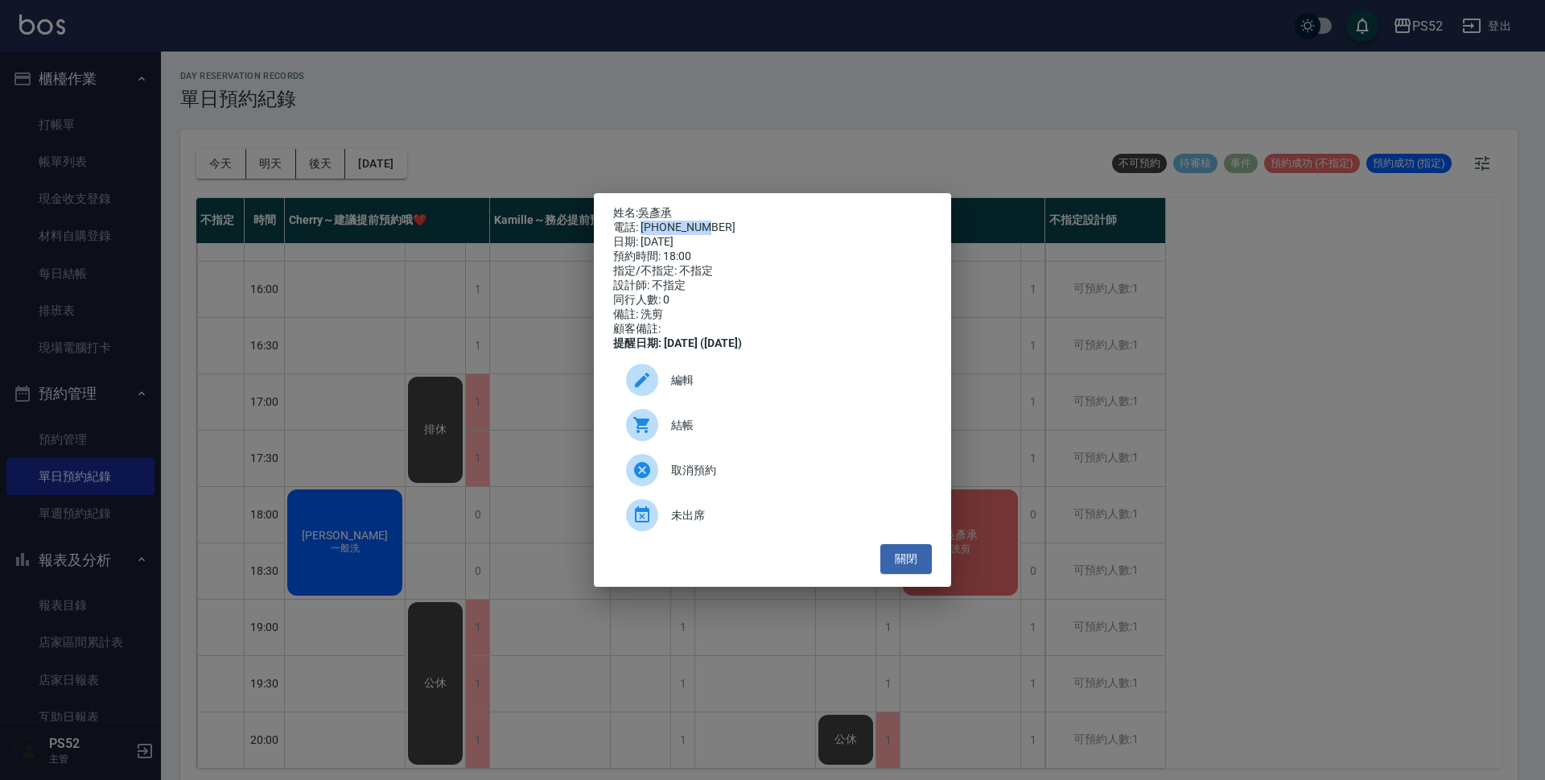
drag, startPoint x: 710, startPoint y: 221, endPoint x: 641, endPoint y: 216, distance: 69.4
click at [641, 220] on div "電話: [PHONE_NUMBER]" at bounding box center [772, 227] width 319 height 14
copy div "0965000051"
click at [891, 566] on button "關閉" at bounding box center [905, 559] width 51 height 30
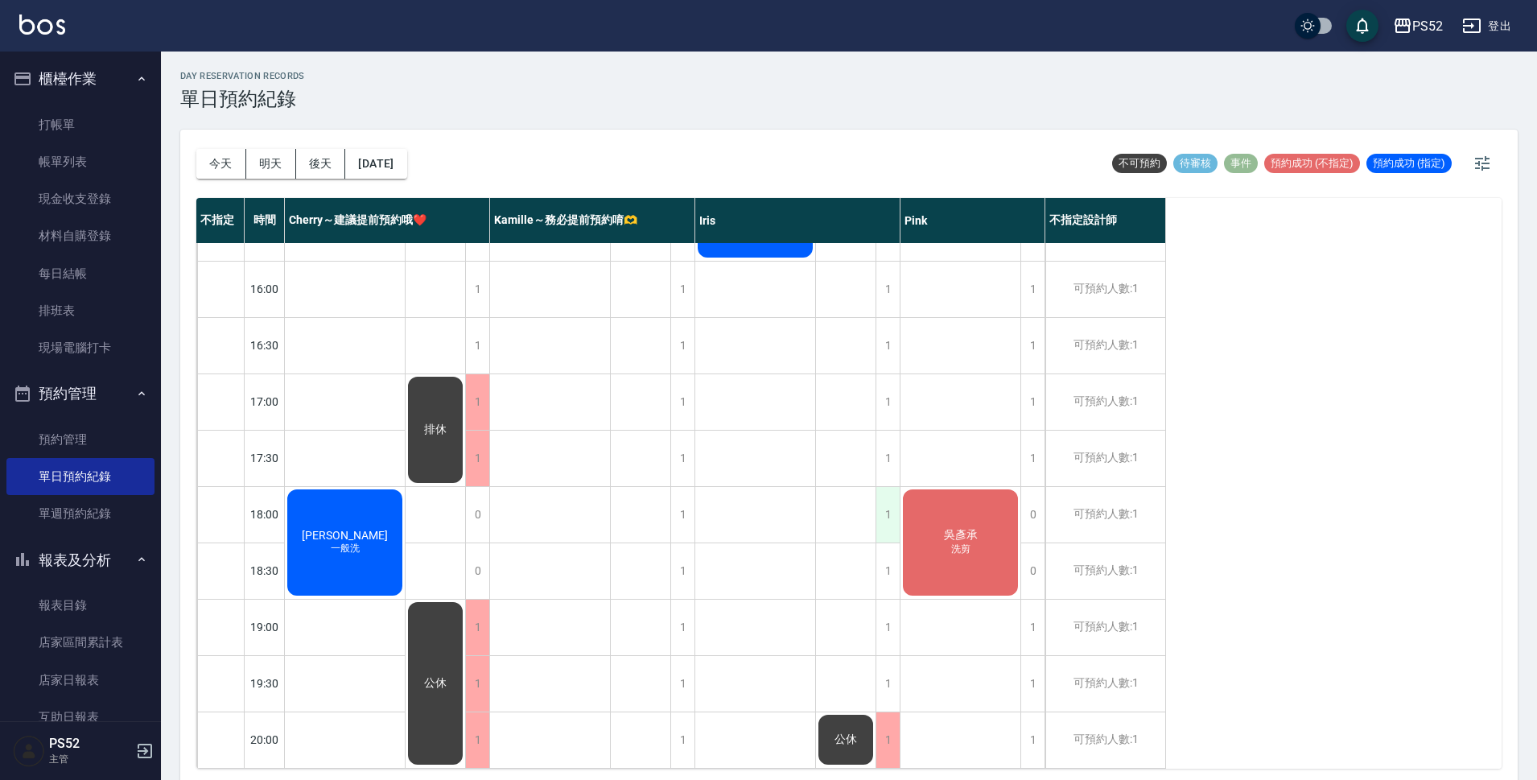
click at [883, 504] on div "1" at bounding box center [887, 515] width 24 height 56
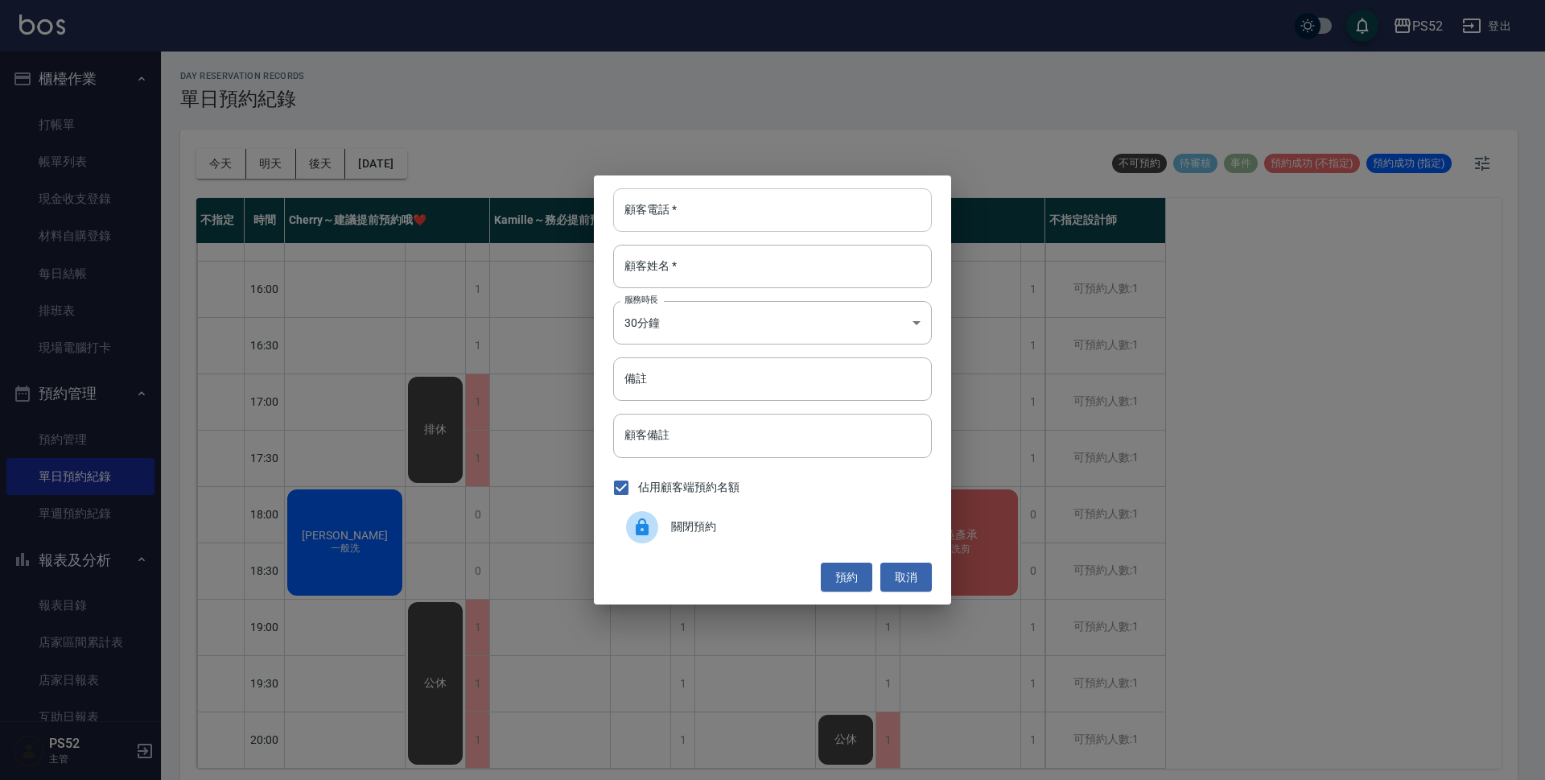
click at [719, 231] on input "顧客電話   *" at bounding box center [772, 209] width 319 height 43
paste input "0965000051"
type input "0965000051"
click at [731, 278] on input "顧客姓名   *" at bounding box center [772, 266] width 319 height 43
type input "吳"
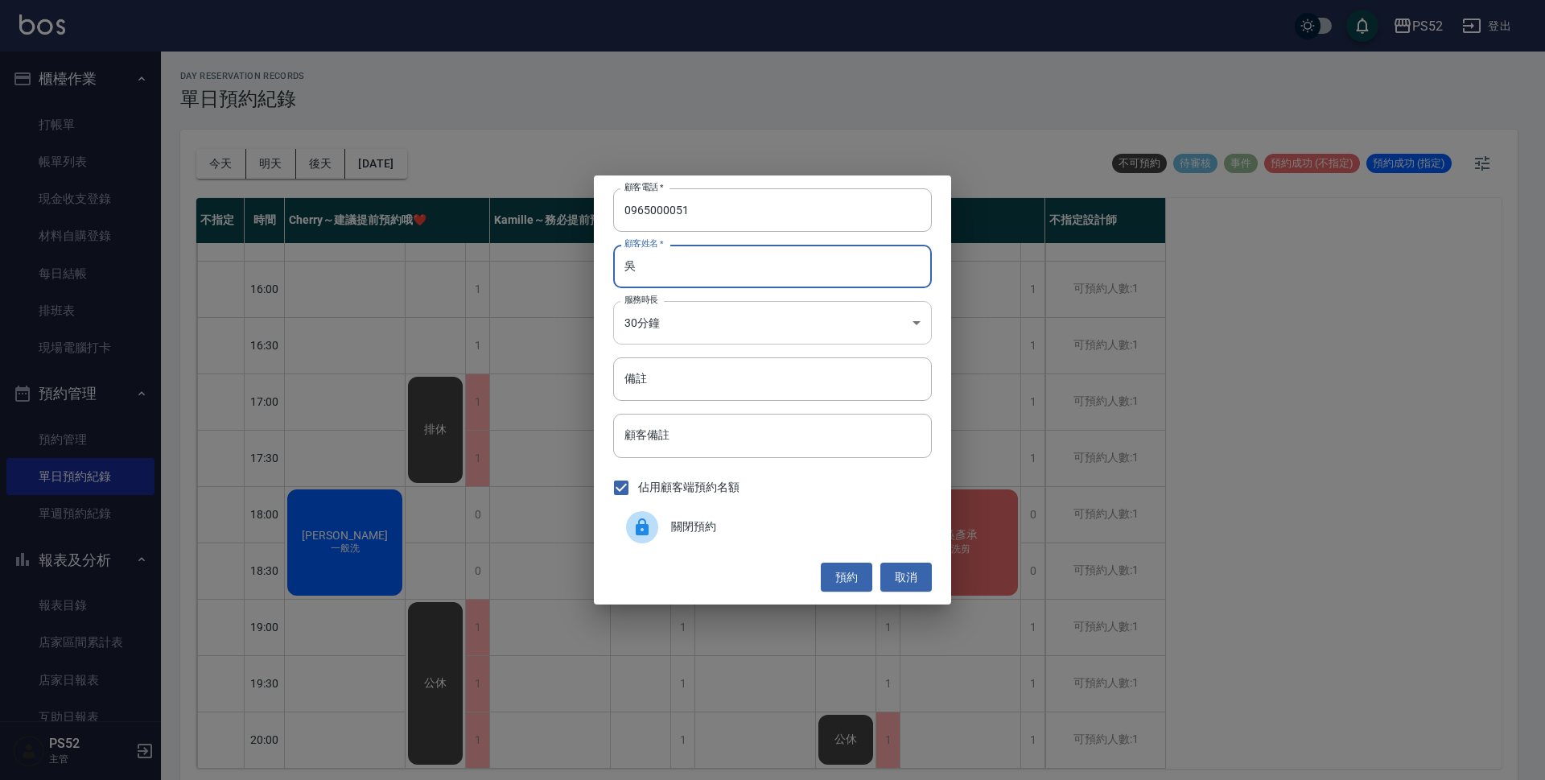
click at [743, 293] on div "顧客電話   * [PHONE_NUMBER] 顧客電話   * 顧客姓名   * 吳 顧客姓名   * 服務時長 30分鐘 1 服務時長 備註 備註 顧客備…" at bounding box center [772, 389] width 357 height 429
click at [737, 315] on body "PS52 登出 櫃檯作業 打帳單 帳單列表 現金收支登錄 材料自購登錄 每日結帳 排班表 現場電腦打卡 預約管理 預約管理 單日預約紀錄 單週預約紀錄 報表及…" at bounding box center [772, 392] width 1545 height 784
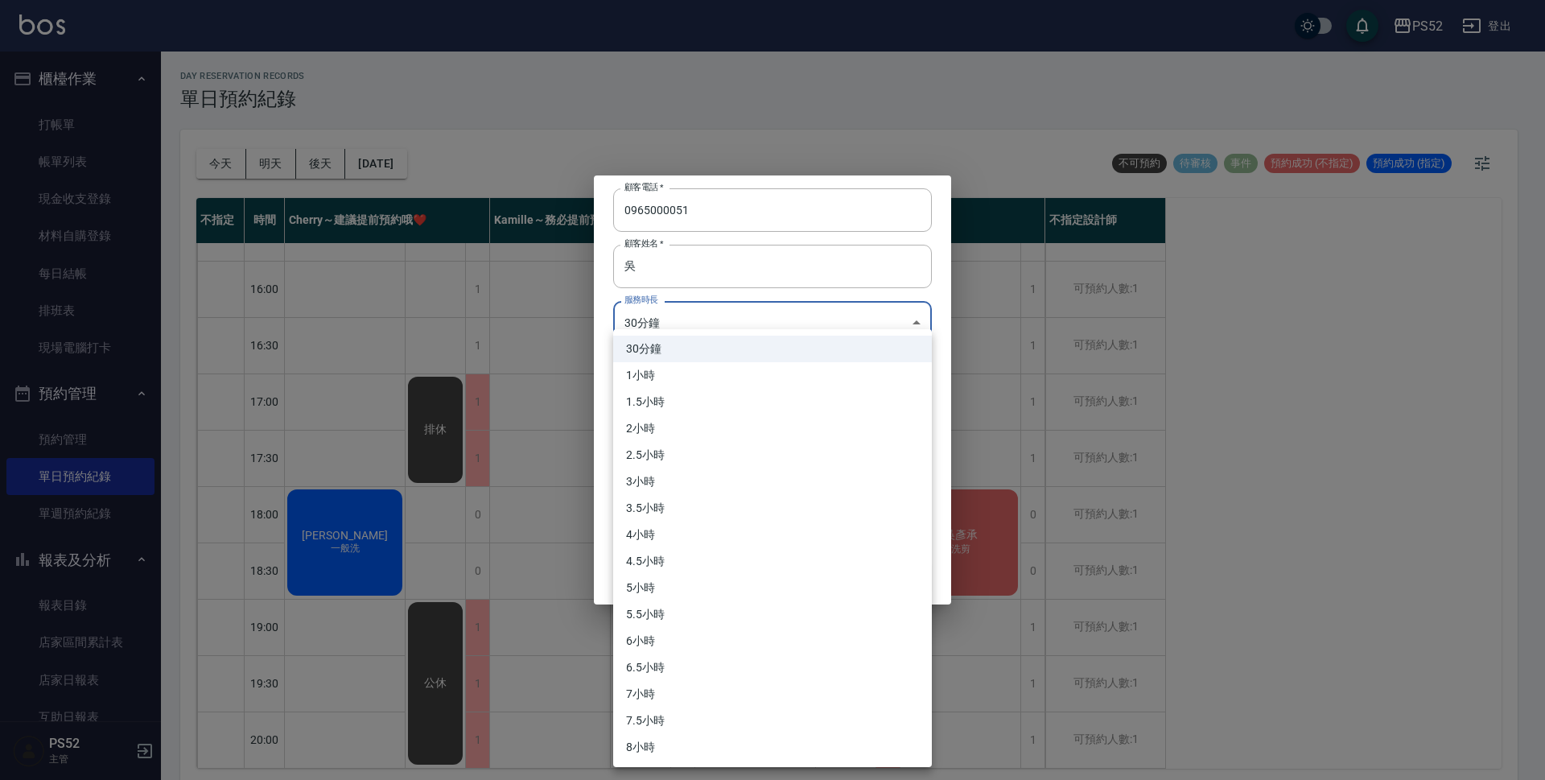
click at [717, 365] on li "1小時" at bounding box center [772, 375] width 319 height 27
type input "2"
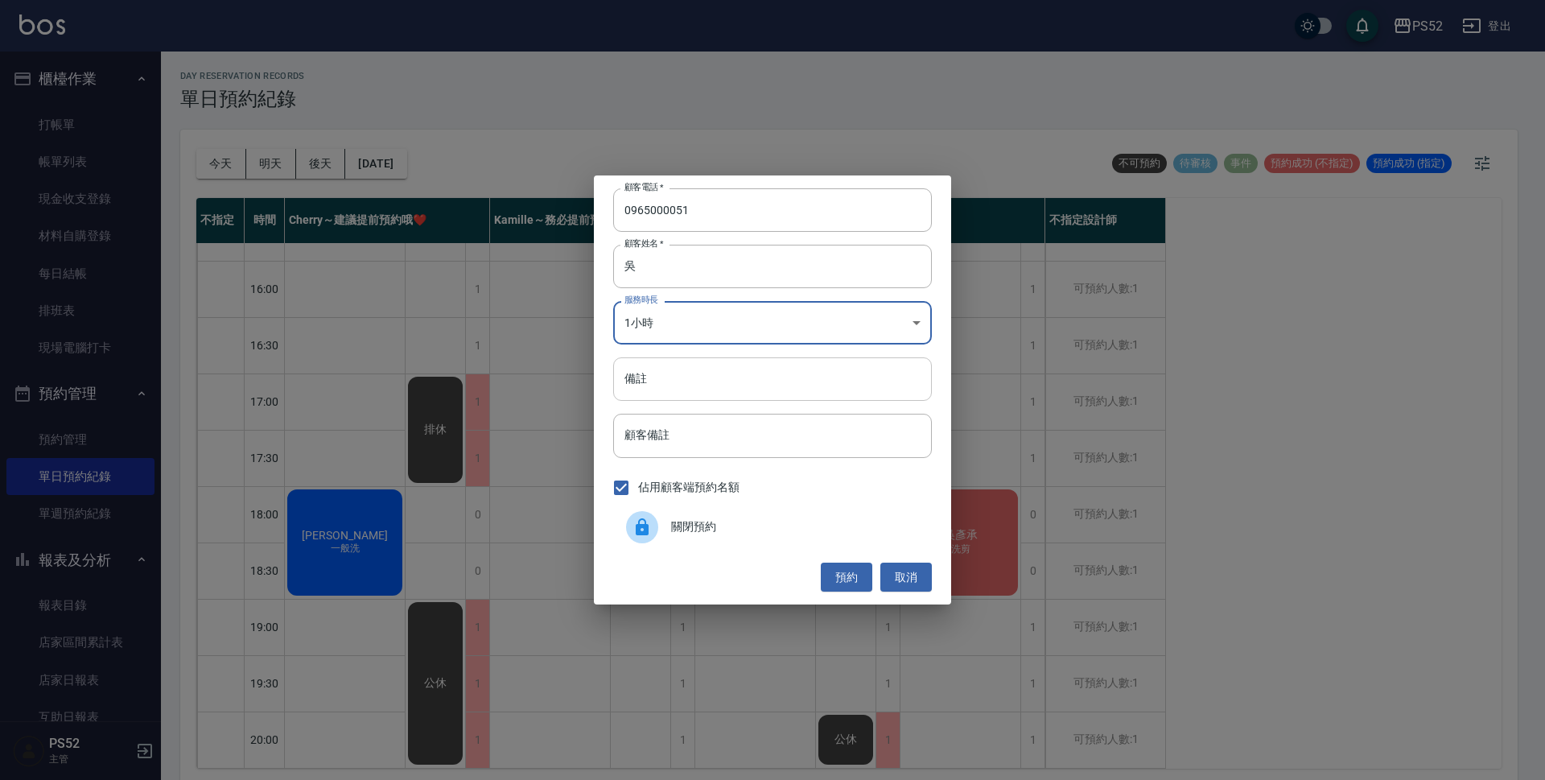
click at [716, 390] on input "備註" at bounding box center [772, 378] width 319 height 43
type input "洗剪"
click at [838, 573] on button "預約" at bounding box center [846, 577] width 51 height 30
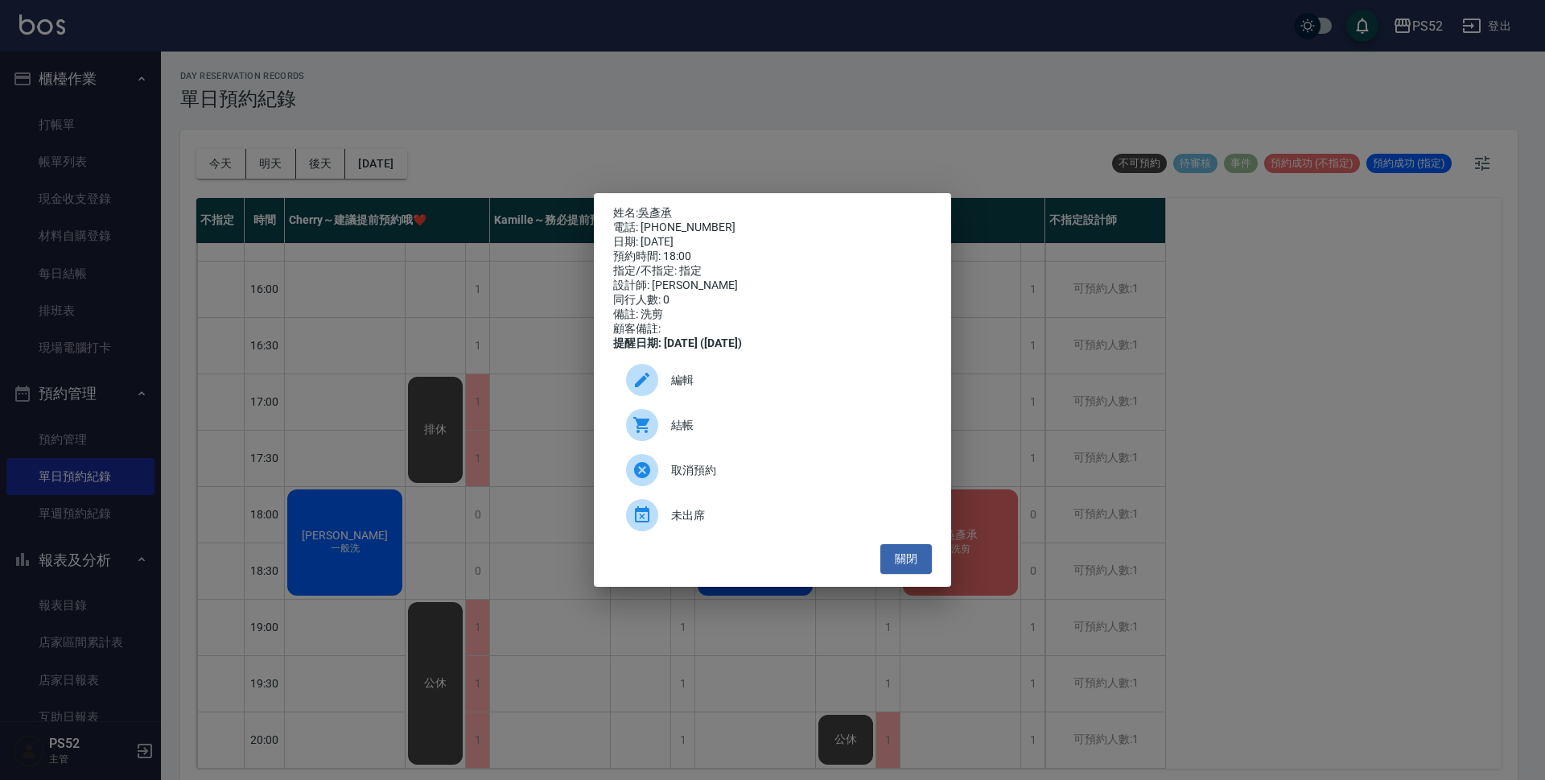
drag, startPoint x: 680, startPoint y: 380, endPoint x: 667, endPoint y: 341, distance: 40.7
click at [679, 380] on span "編輯" at bounding box center [795, 380] width 248 height 17
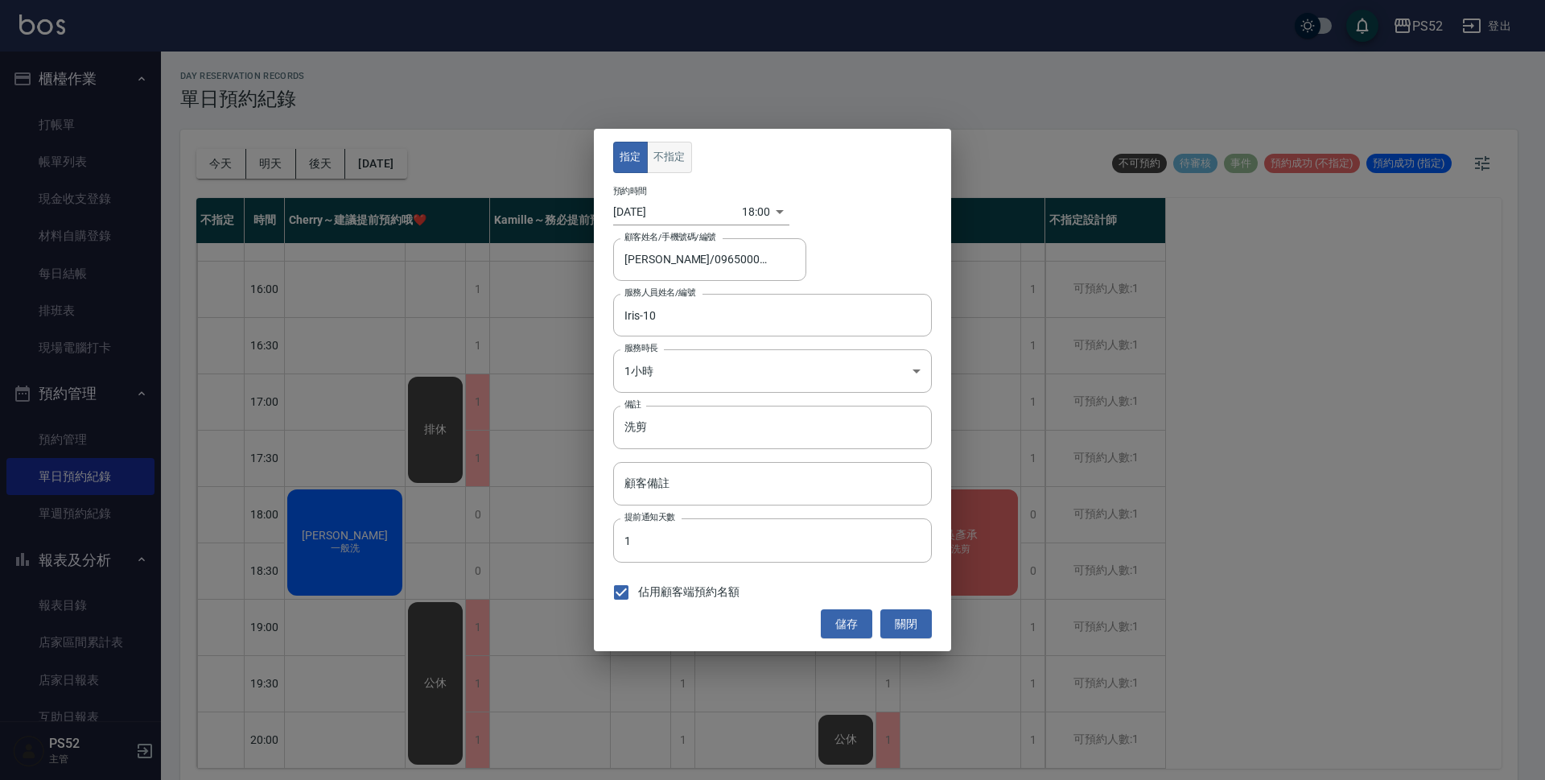
click at [661, 167] on button "不指定" at bounding box center [669, 157] width 45 height 31
click at [833, 615] on button "儲存" at bounding box center [846, 624] width 51 height 30
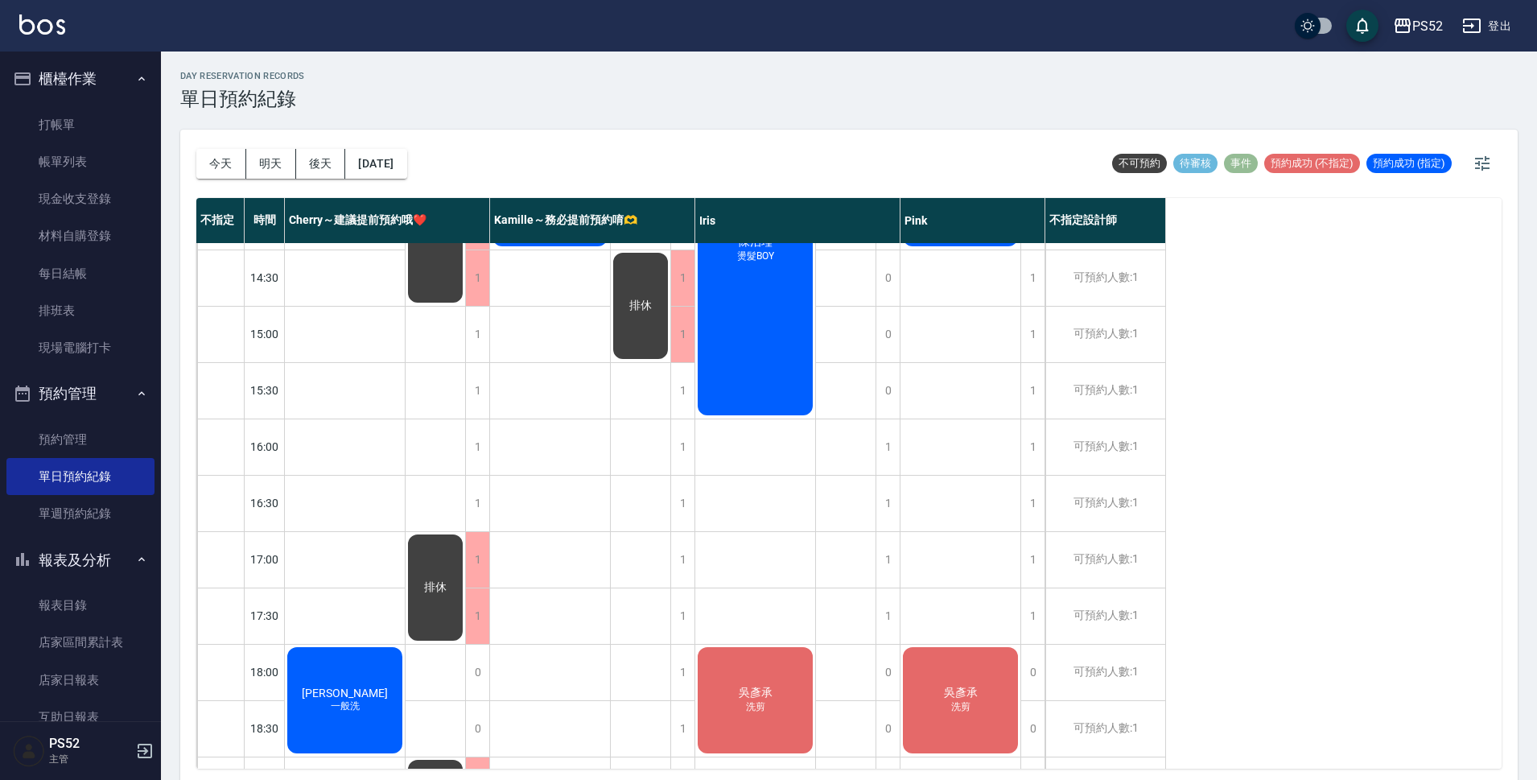
scroll to position [456, 0]
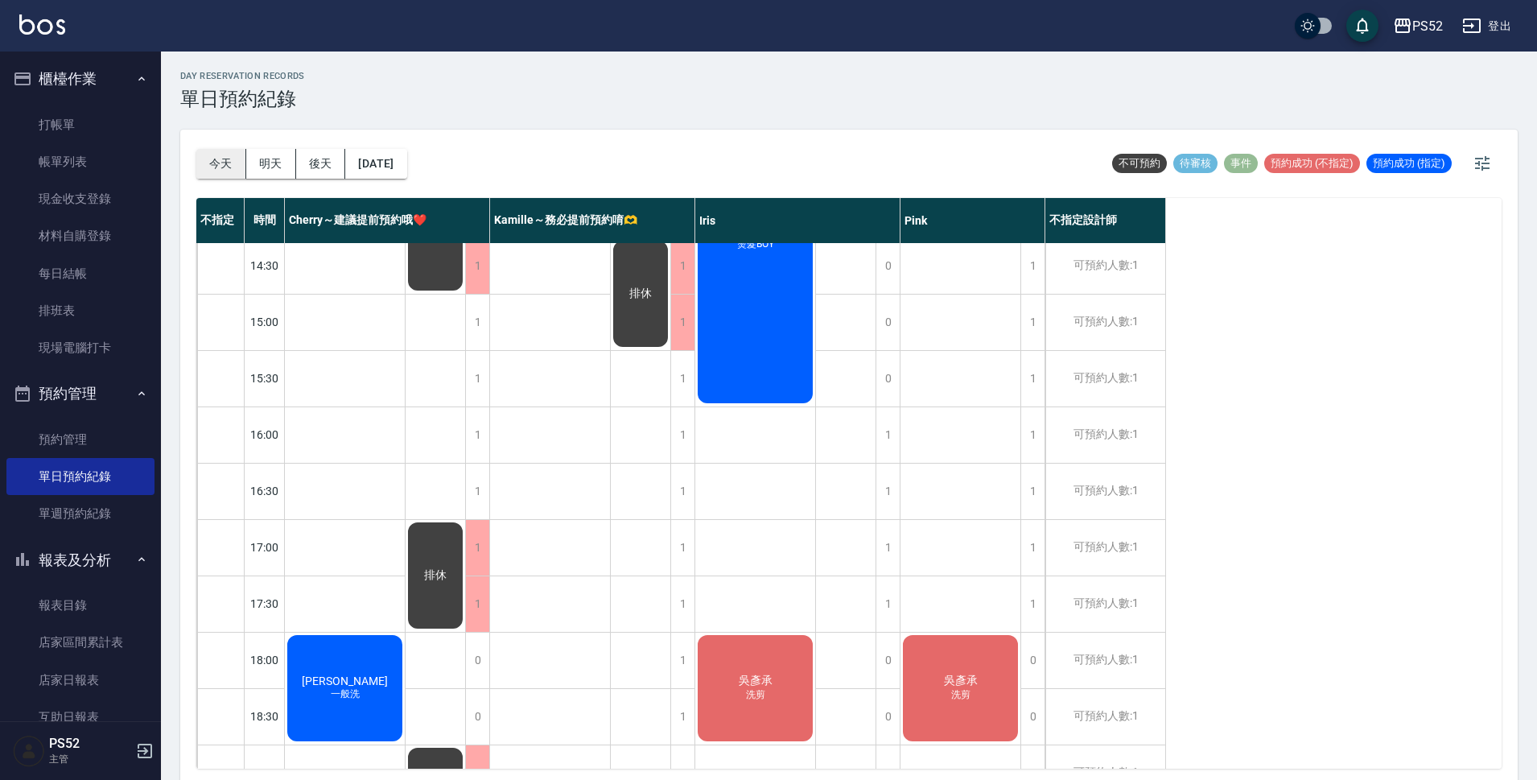
click at [232, 170] on button "今天" at bounding box center [221, 164] width 50 height 30
